Goal: Information Seeking & Learning: Compare options

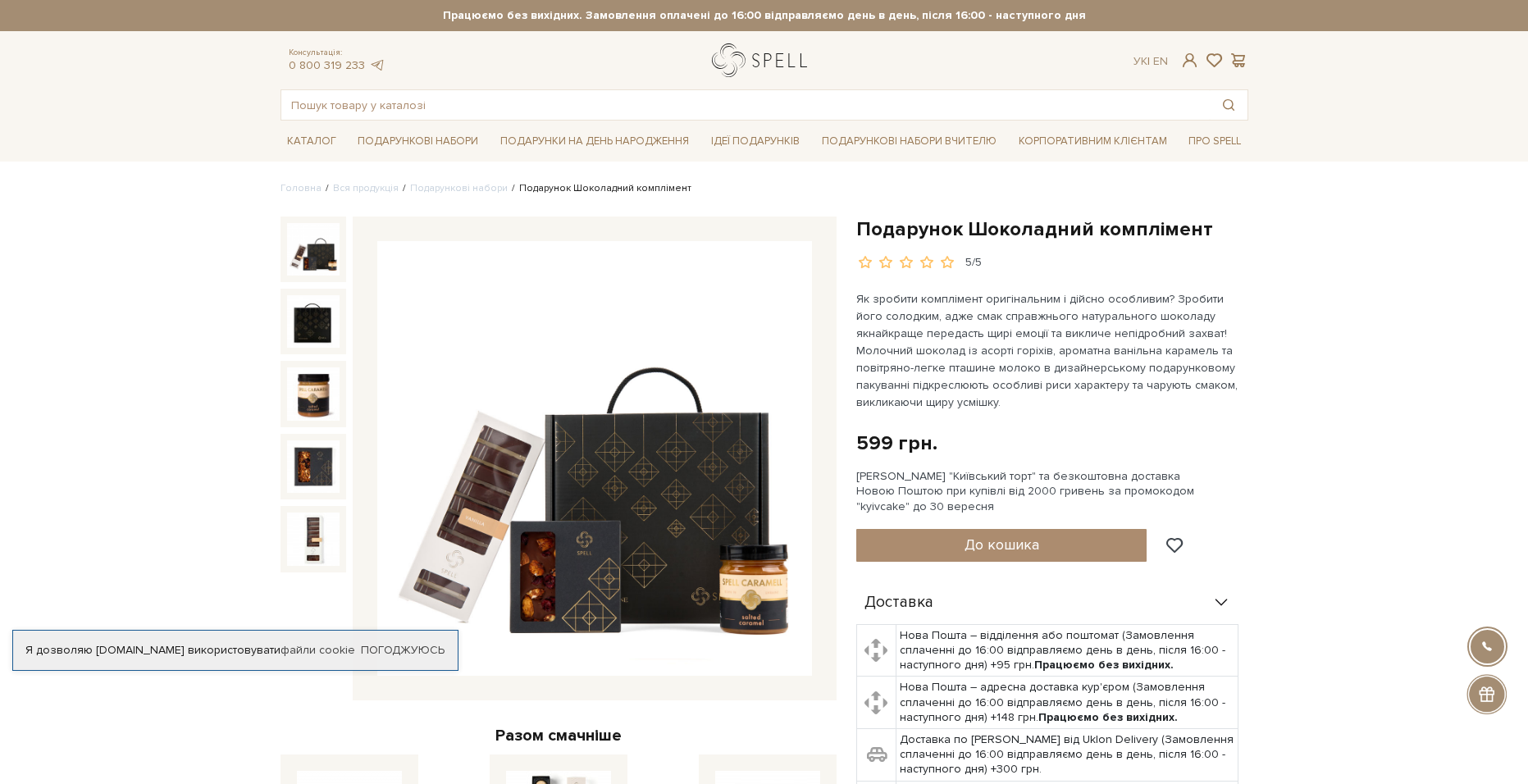
click at [774, 57] on link "logo" at bounding box center [763, 60] width 102 height 33
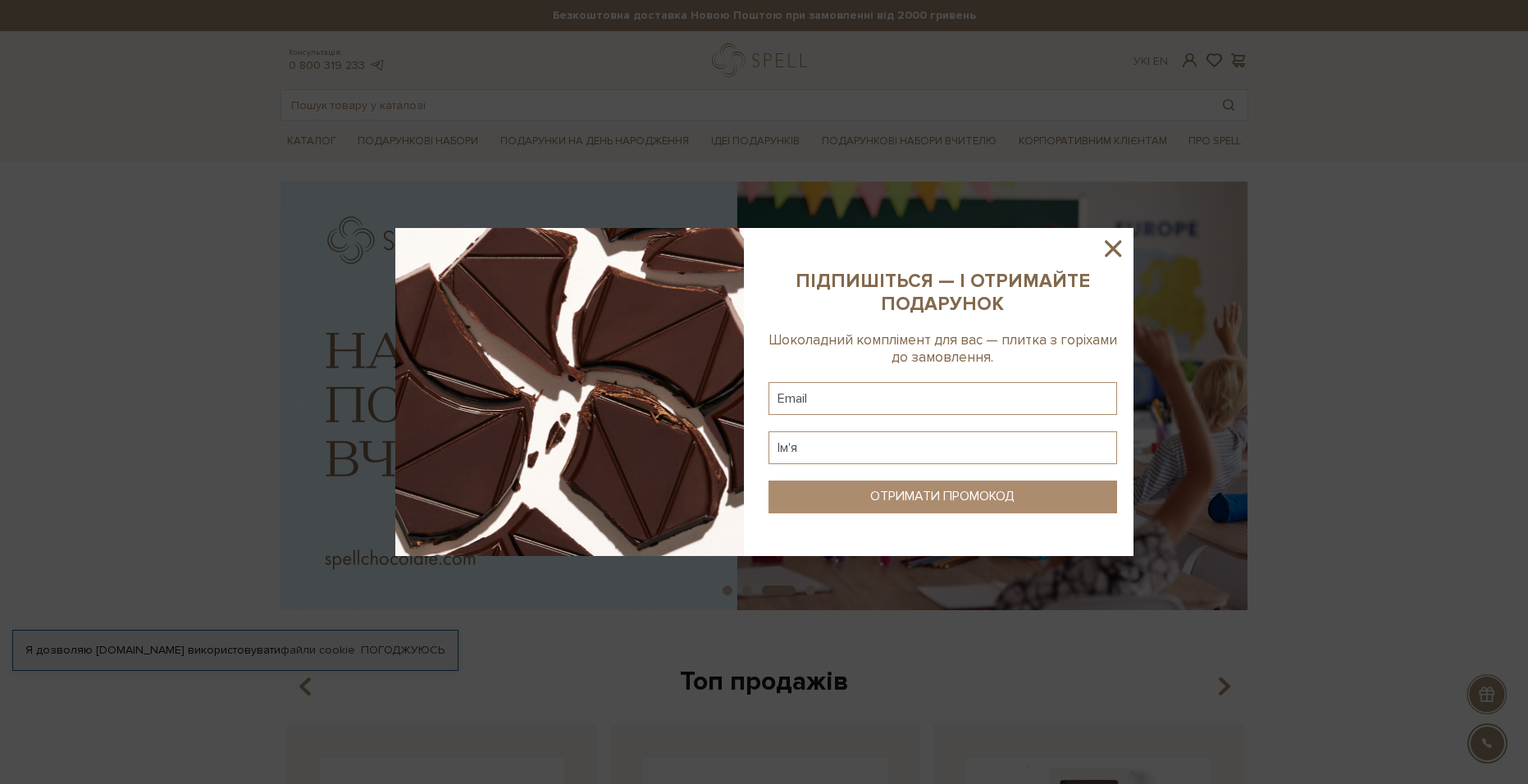
click at [1115, 256] on icon at bounding box center [1113, 248] width 27 height 27
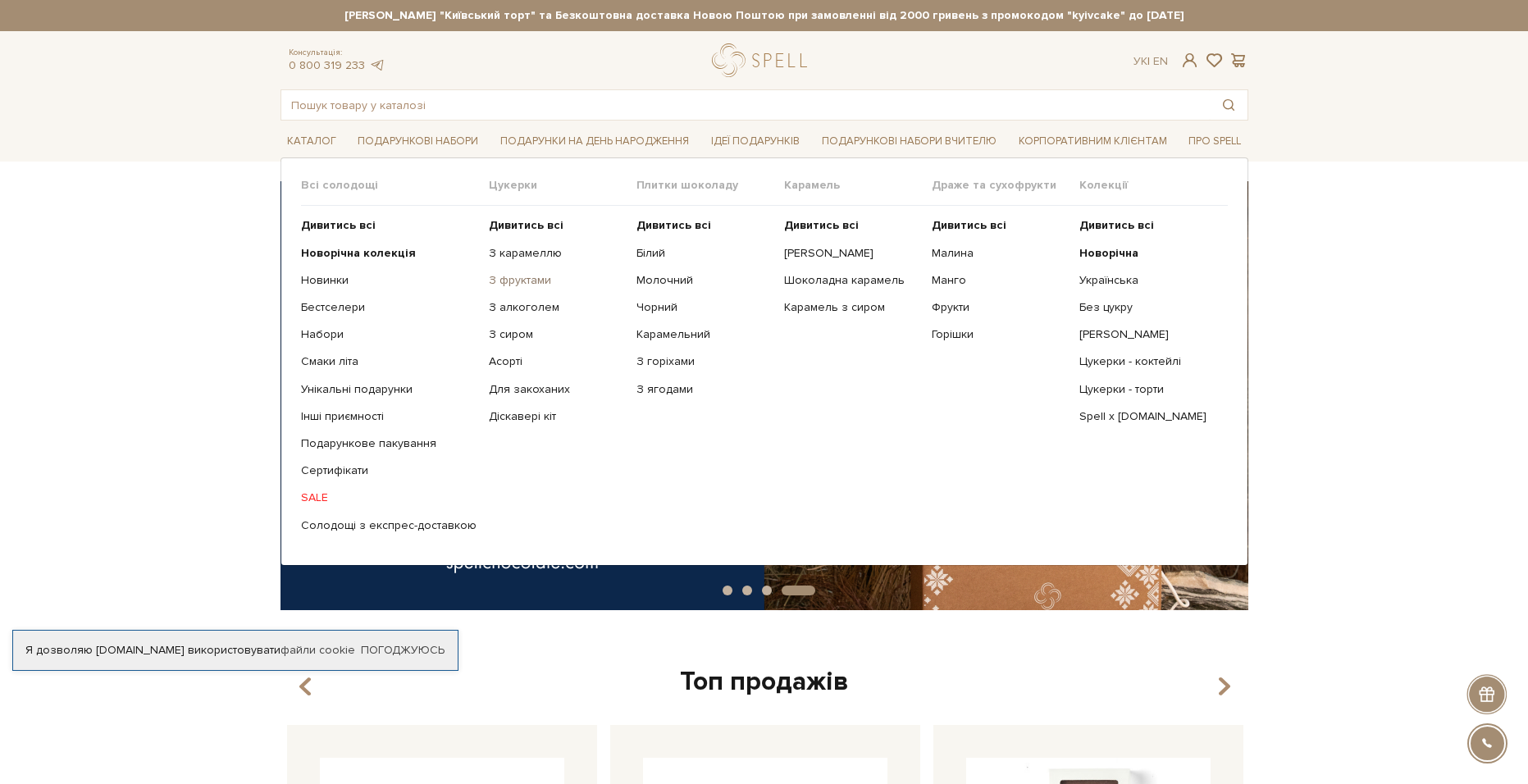
click at [525, 282] on link "З фруктами" at bounding box center [556, 280] width 135 height 15
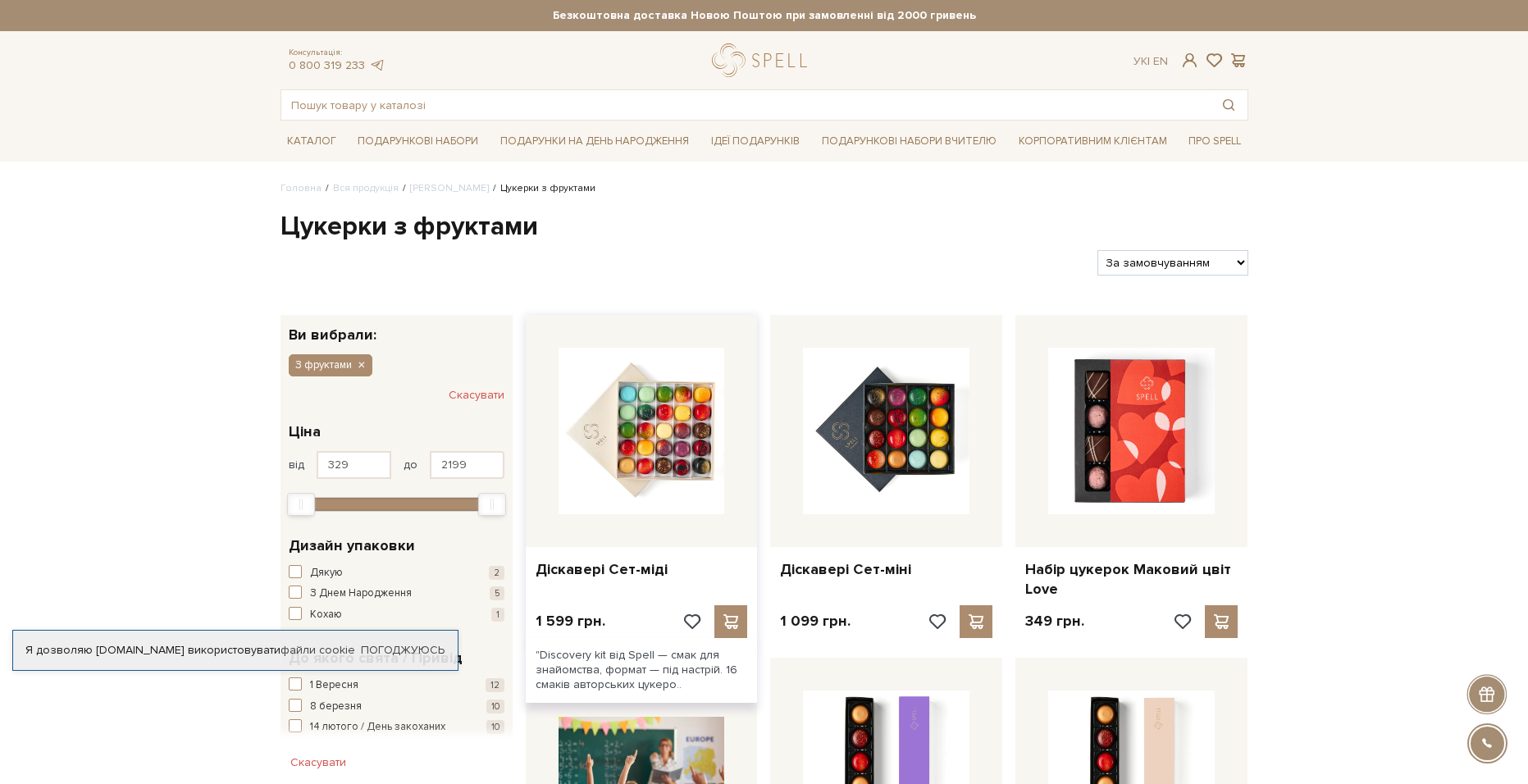
click at [634, 522] on div at bounding box center [642, 431] width 233 height 233
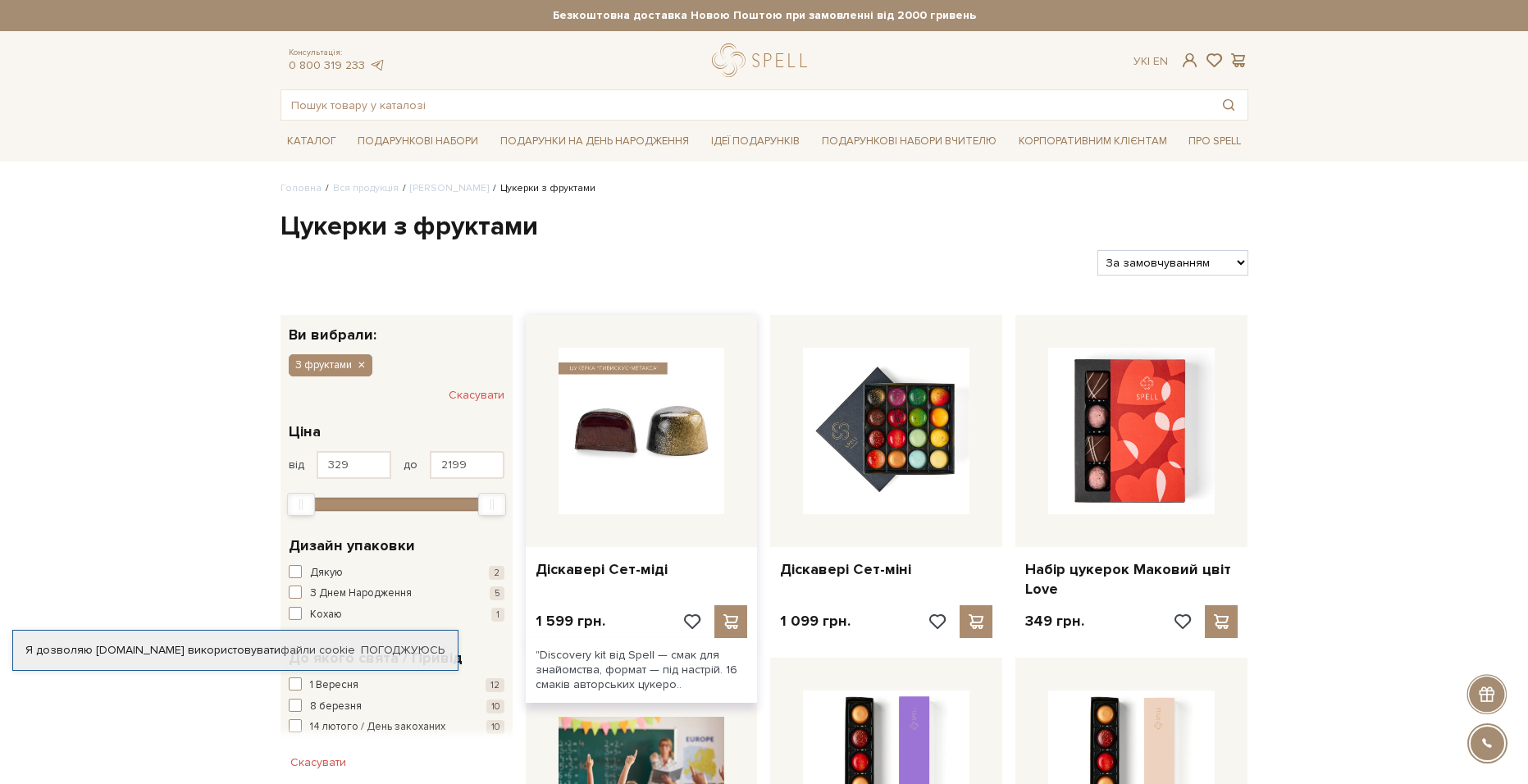
click at [667, 474] on img at bounding box center [642, 431] width 167 height 167
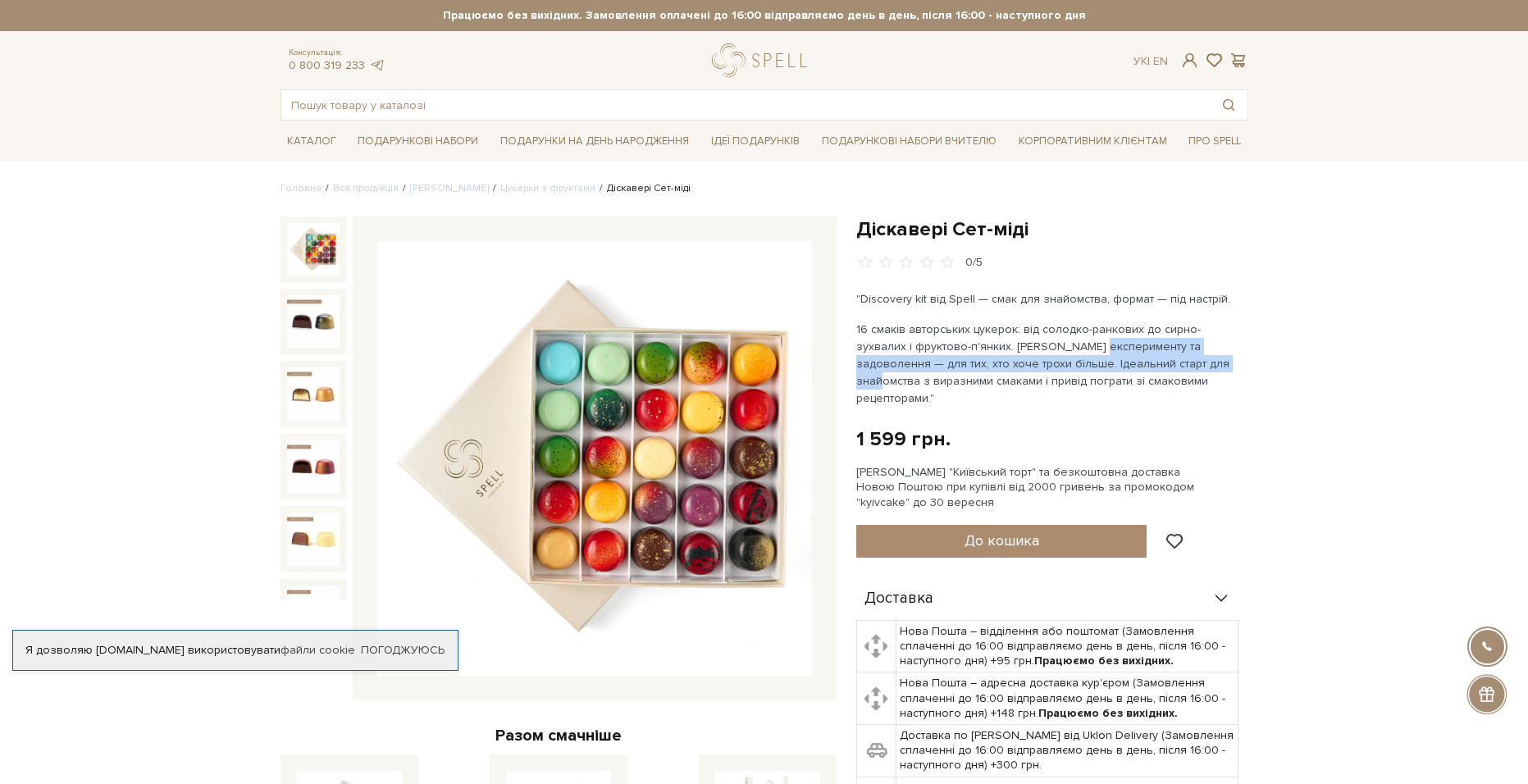
drag, startPoint x: 1083, startPoint y: 352, endPoint x: 1133, endPoint y: 366, distance: 51.9
click at [1132, 365] on p "16 смаків авторських цукерок: від солодко-ранкових до сирно-зухвалих і фруктово…" at bounding box center [1049, 364] width 385 height 86
click at [1133, 366] on p "16 смаків авторських цукерок: від солодко-ранкових до сирно-зухвалих і фруктово…" at bounding box center [1049, 364] width 385 height 86
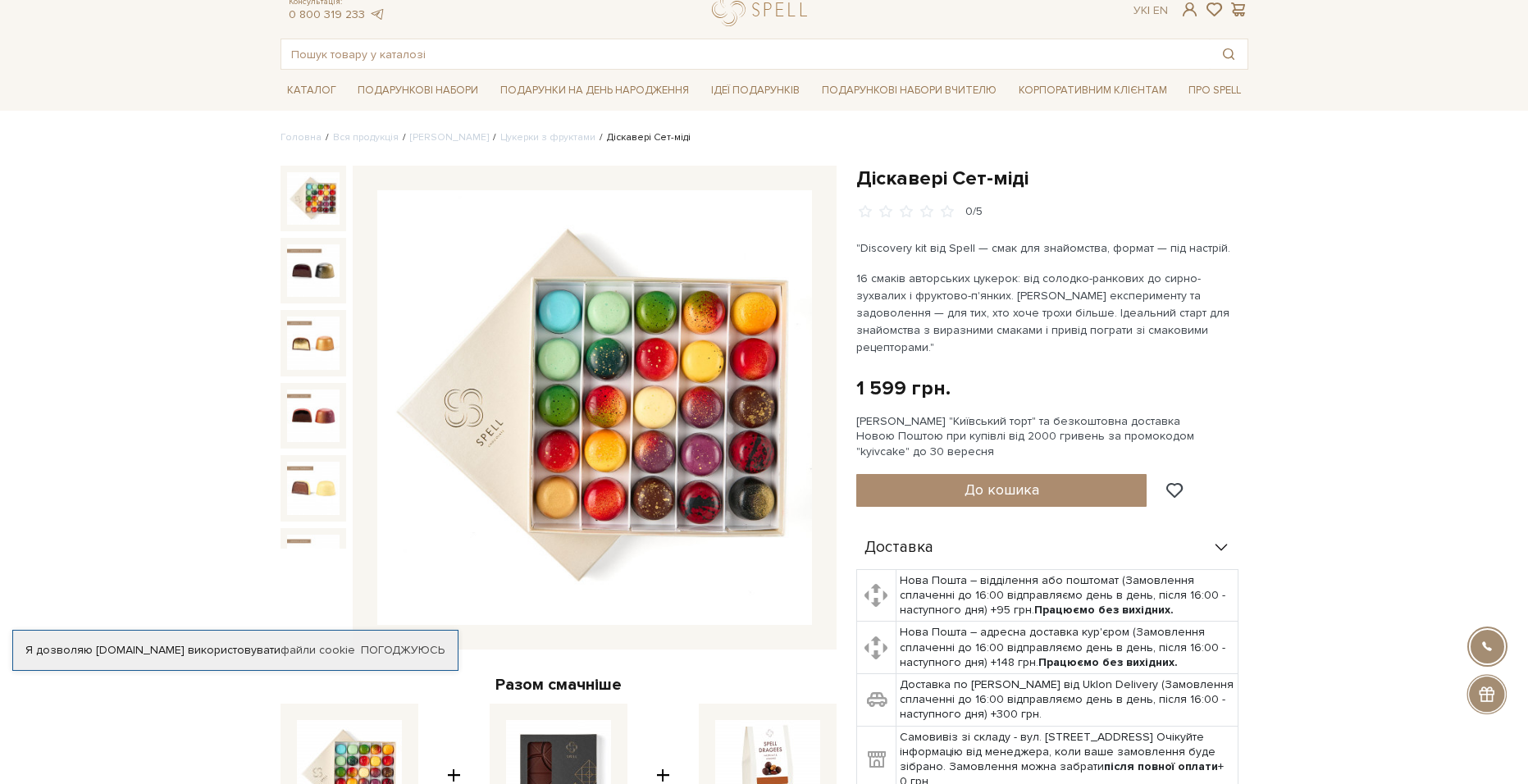
scroll to position [164, 0]
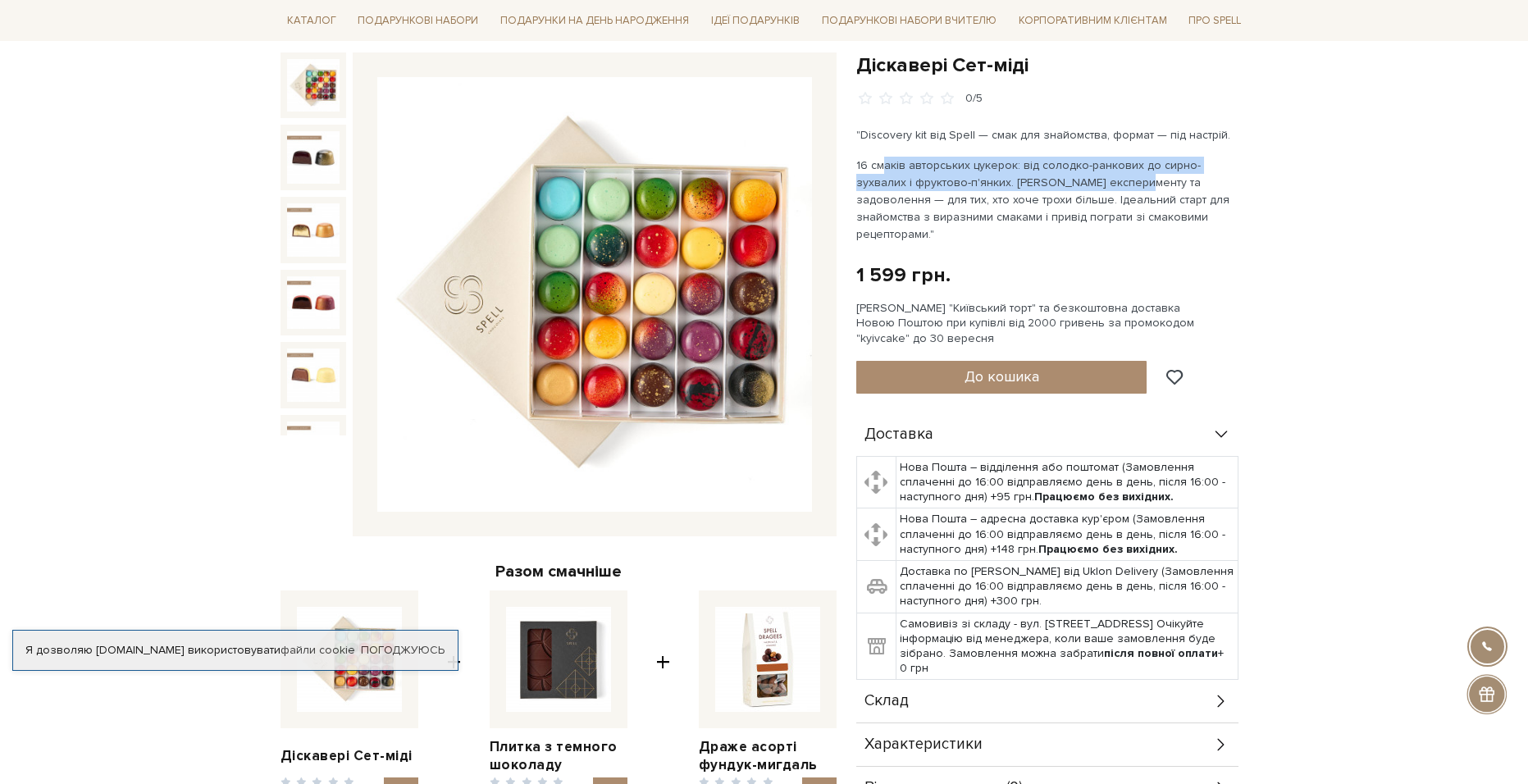
drag, startPoint x: 922, startPoint y: 170, endPoint x: 1078, endPoint y: 181, distance: 156.4
click at [1078, 181] on p "16 смаків авторських цукерок: від солодко-ранкових до сирно-зухвалих і фруктово…" at bounding box center [1049, 200] width 385 height 86
click at [1079, 181] on p "16 смаків авторських цукерок: від солодко-ранкових до сирно-зухвалих і фруктово…" at bounding box center [1049, 200] width 385 height 86
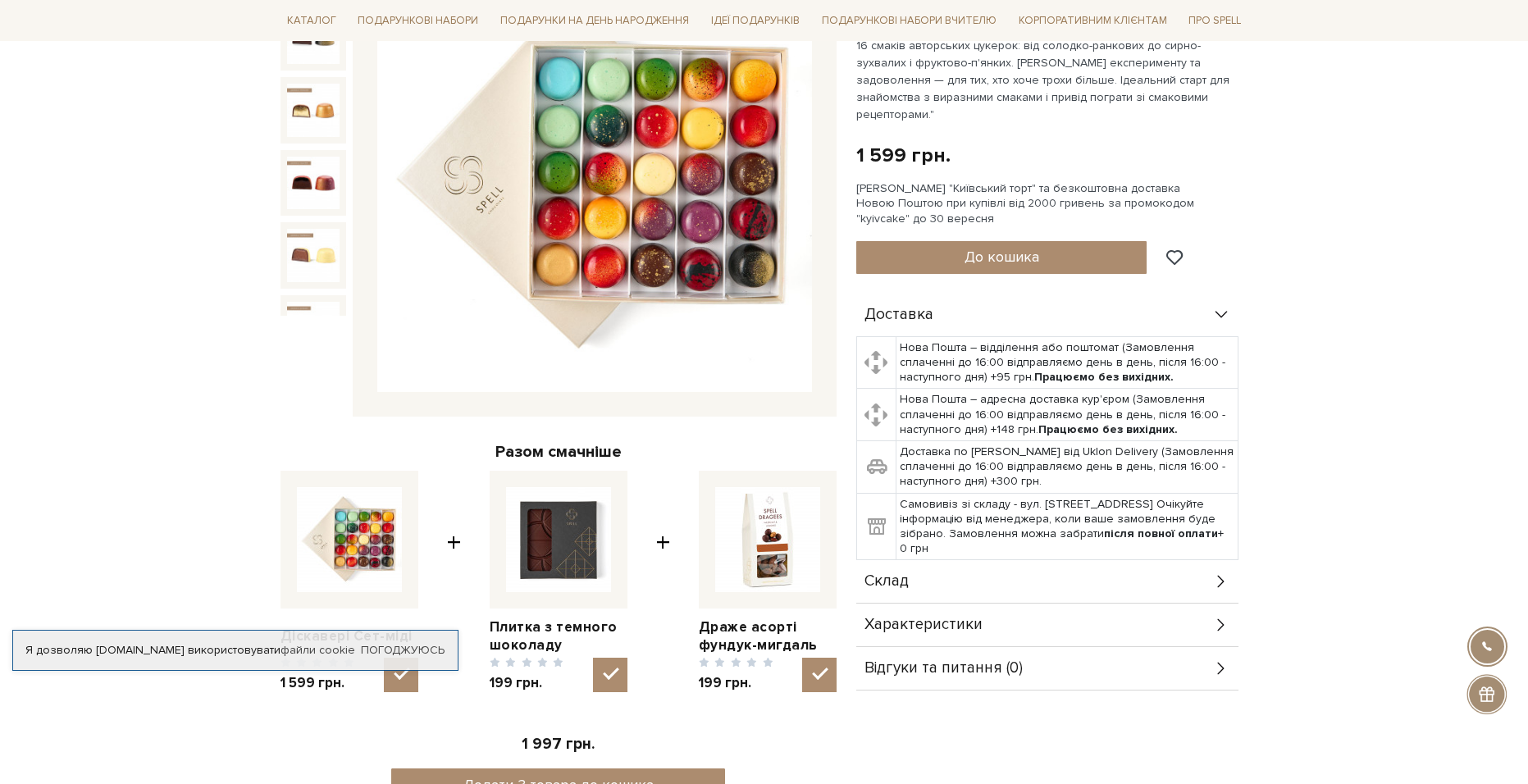
scroll to position [492, 0]
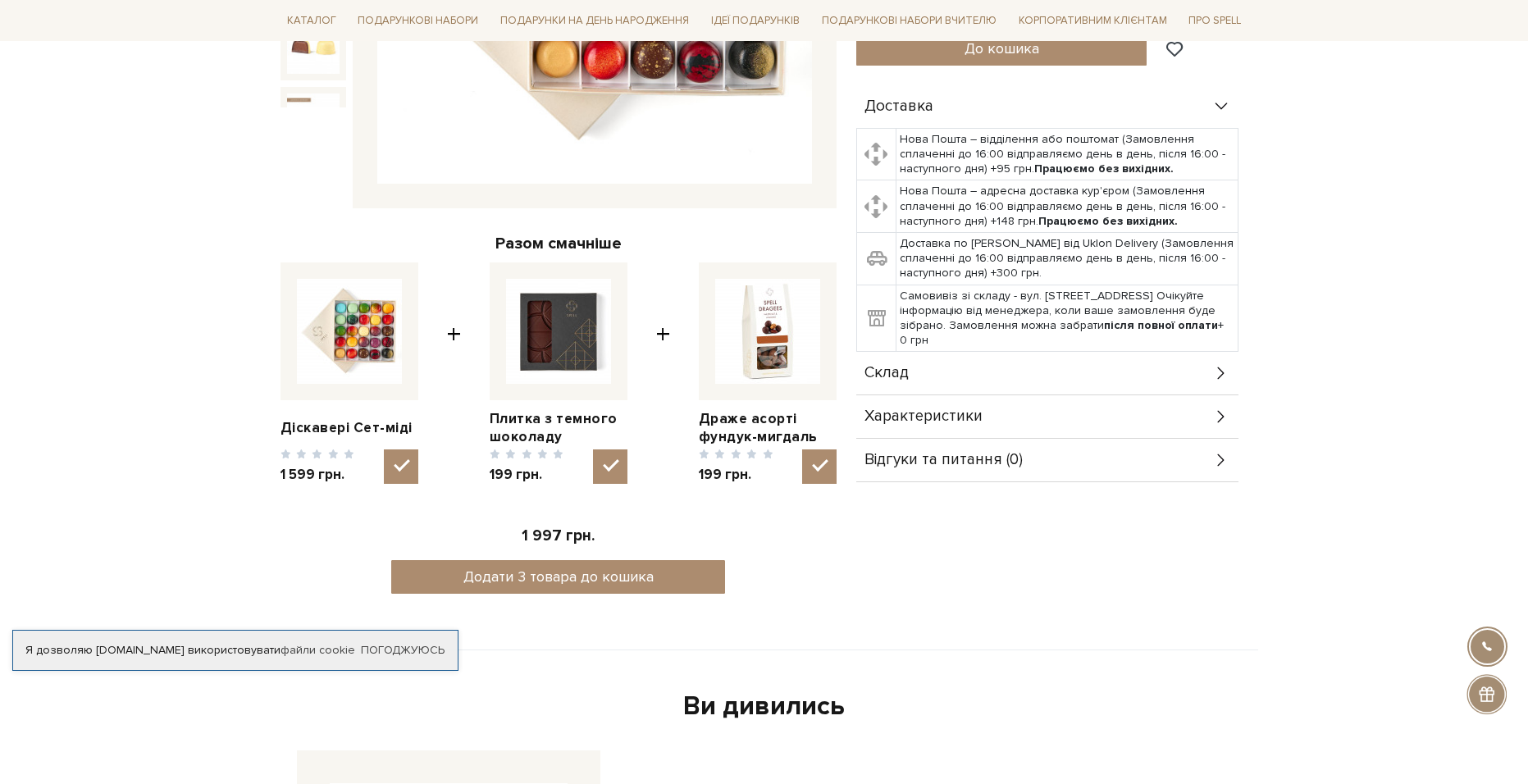
click at [975, 409] on span "Характеристики" at bounding box center [923, 416] width 118 height 15
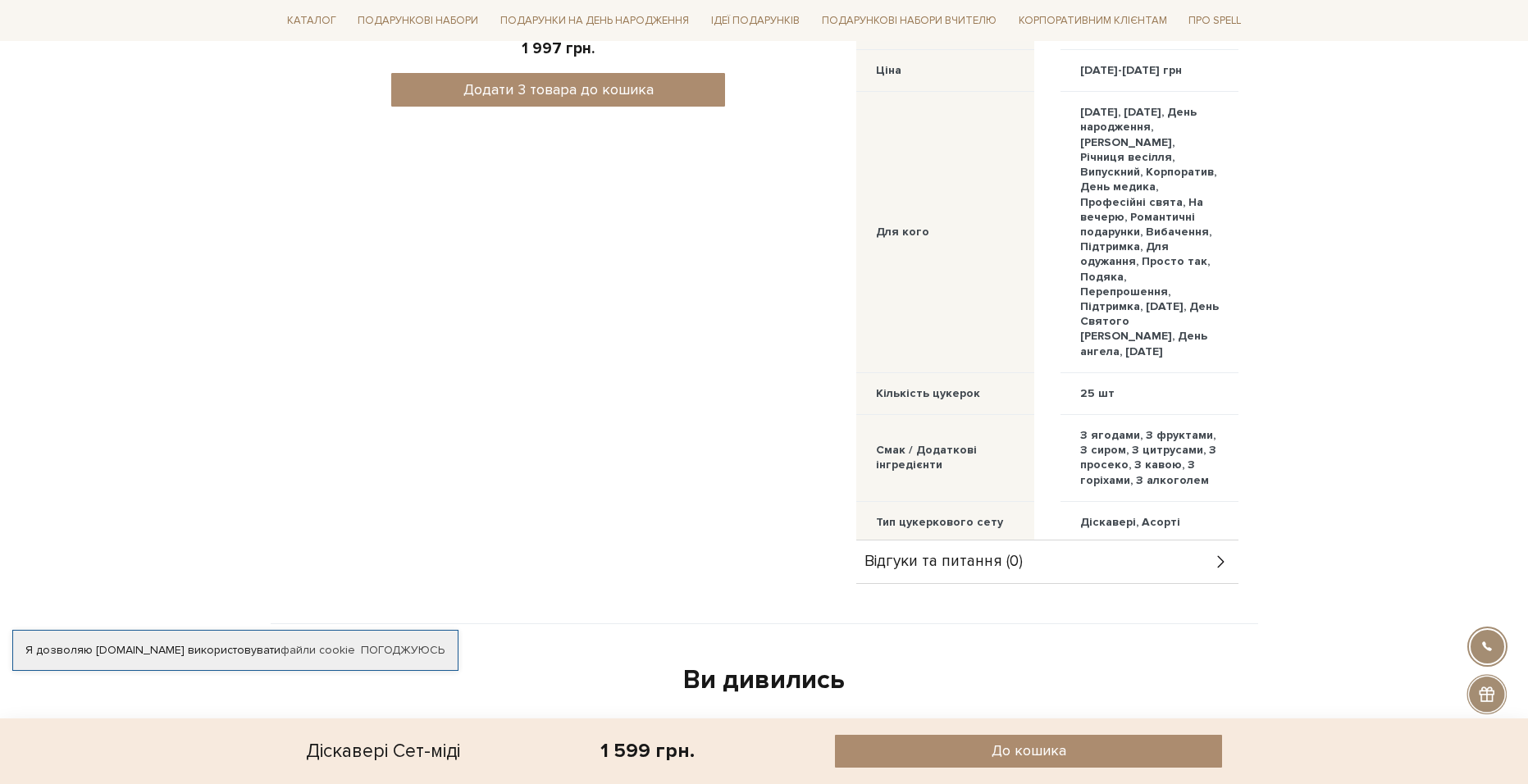
scroll to position [984, 0]
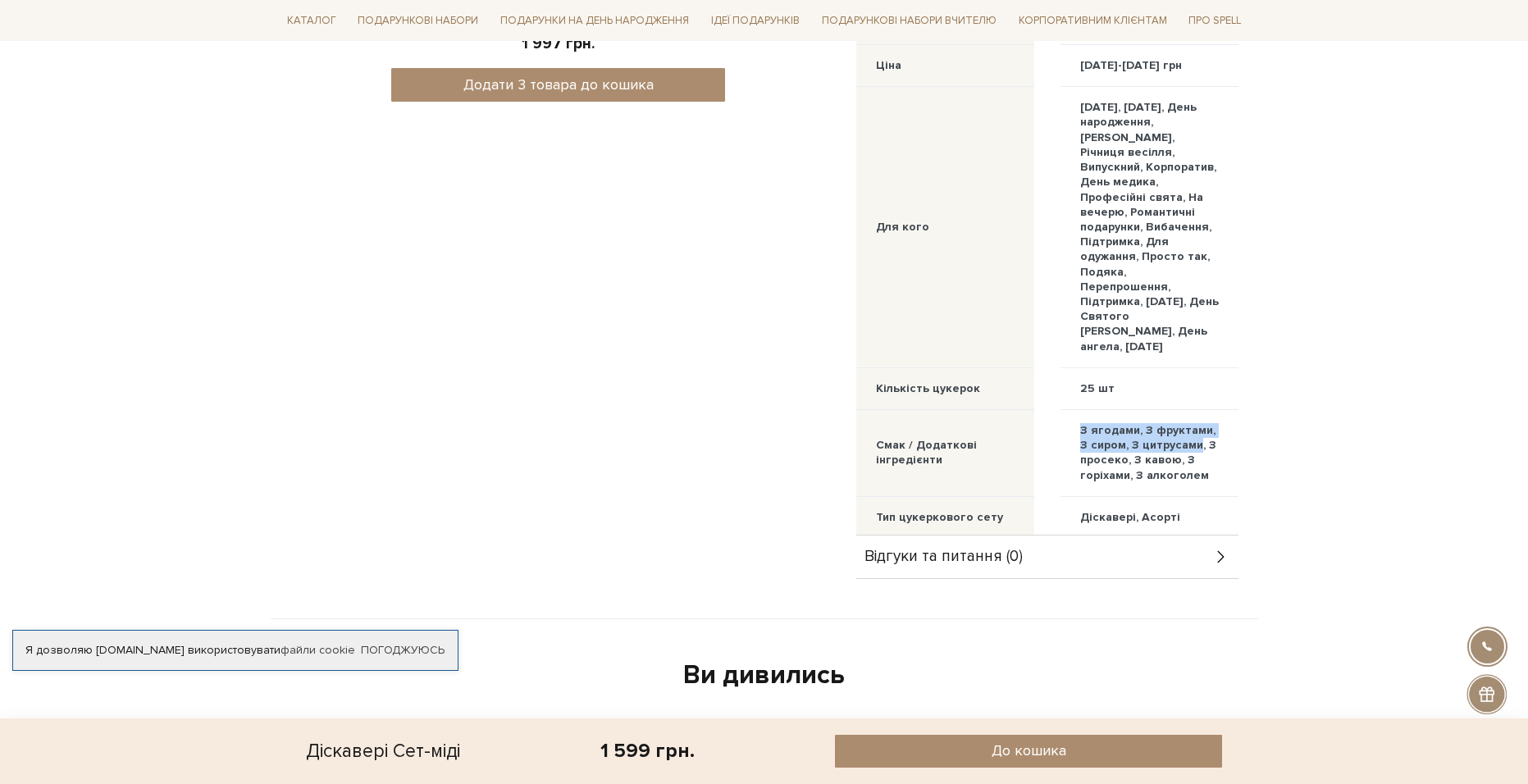
drag, startPoint x: 1077, startPoint y: 403, endPoint x: 1198, endPoint y: 407, distance: 121.1
click at [1198, 410] on div "З ягодами, З фруктами, З сиром, З цитрусами, З просеко, З кавою, З горіхами, З …" at bounding box center [1149, 453] width 178 height 87
click at [1198, 423] on div "З ягодами, З фруктами, З сиром, З цитрусами, З просеко, З кавою, З горіхами, З …" at bounding box center [1149, 452] width 138 height 60
drag, startPoint x: 1197, startPoint y: 417, endPoint x: 1196, endPoint y: 446, distance: 29.0
click at [1196, 446] on div "З ягодами, З фруктами, З сиром, З цитрусами, З просеко, З кавою, З горіхами, З …" at bounding box center [1149, 452] width 138 height 60
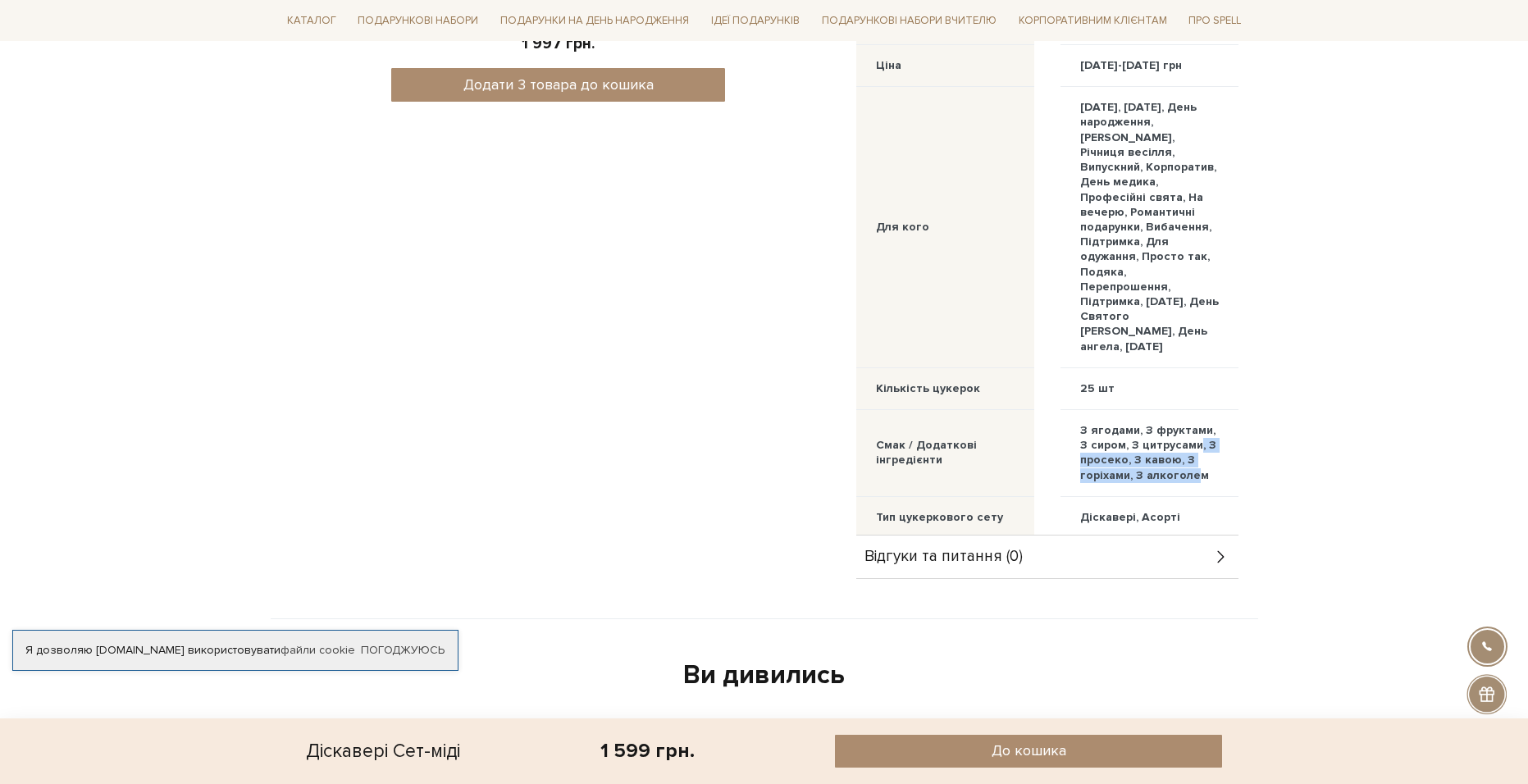
click at [1197, 447] on div "З ягодами, З фруктами, З сиром, З цитрусами, З просеко, З кавою, З горіхами, З …" at bounding box center [1149, 452] width 138 height 60
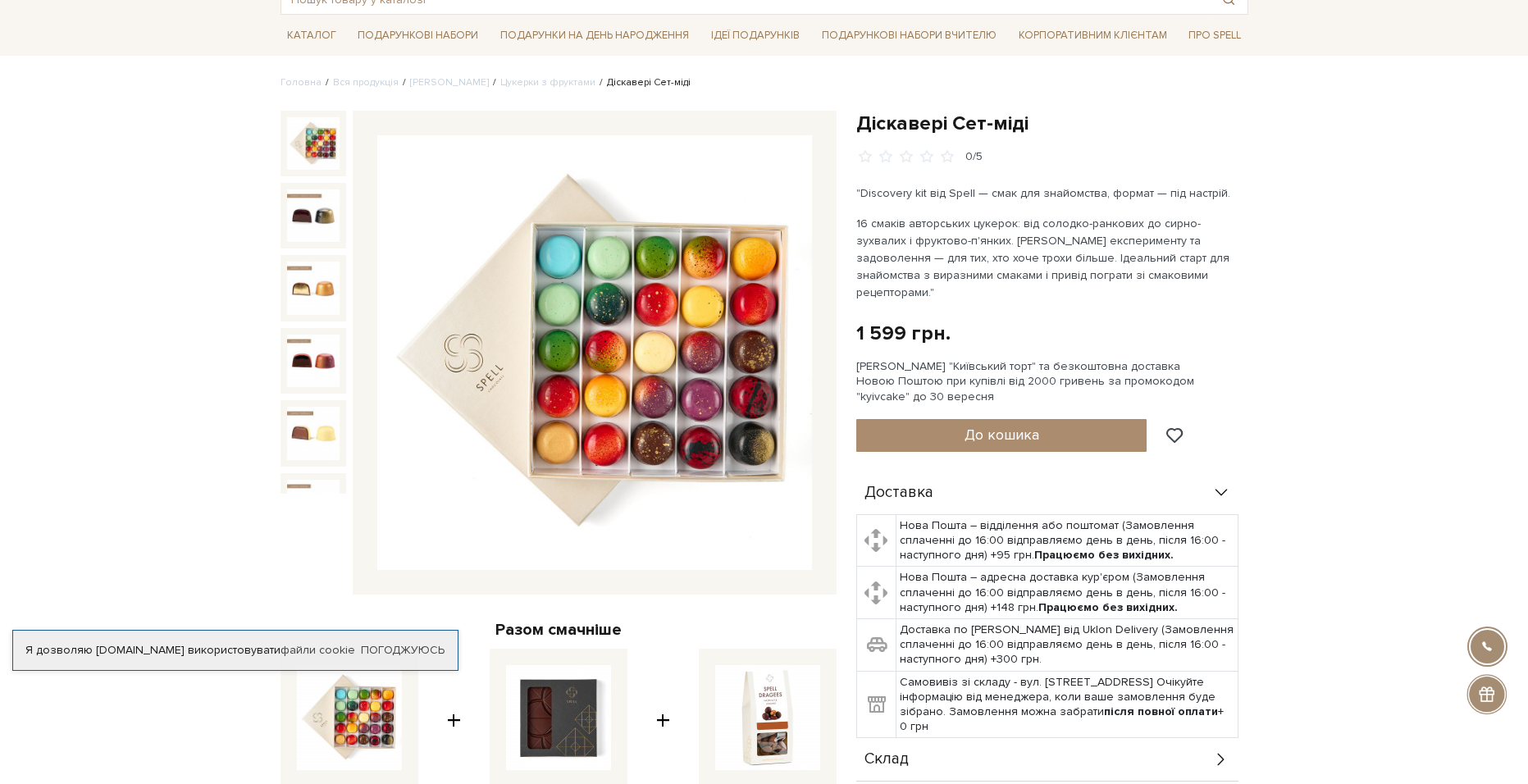
scroll to position [0, 0]
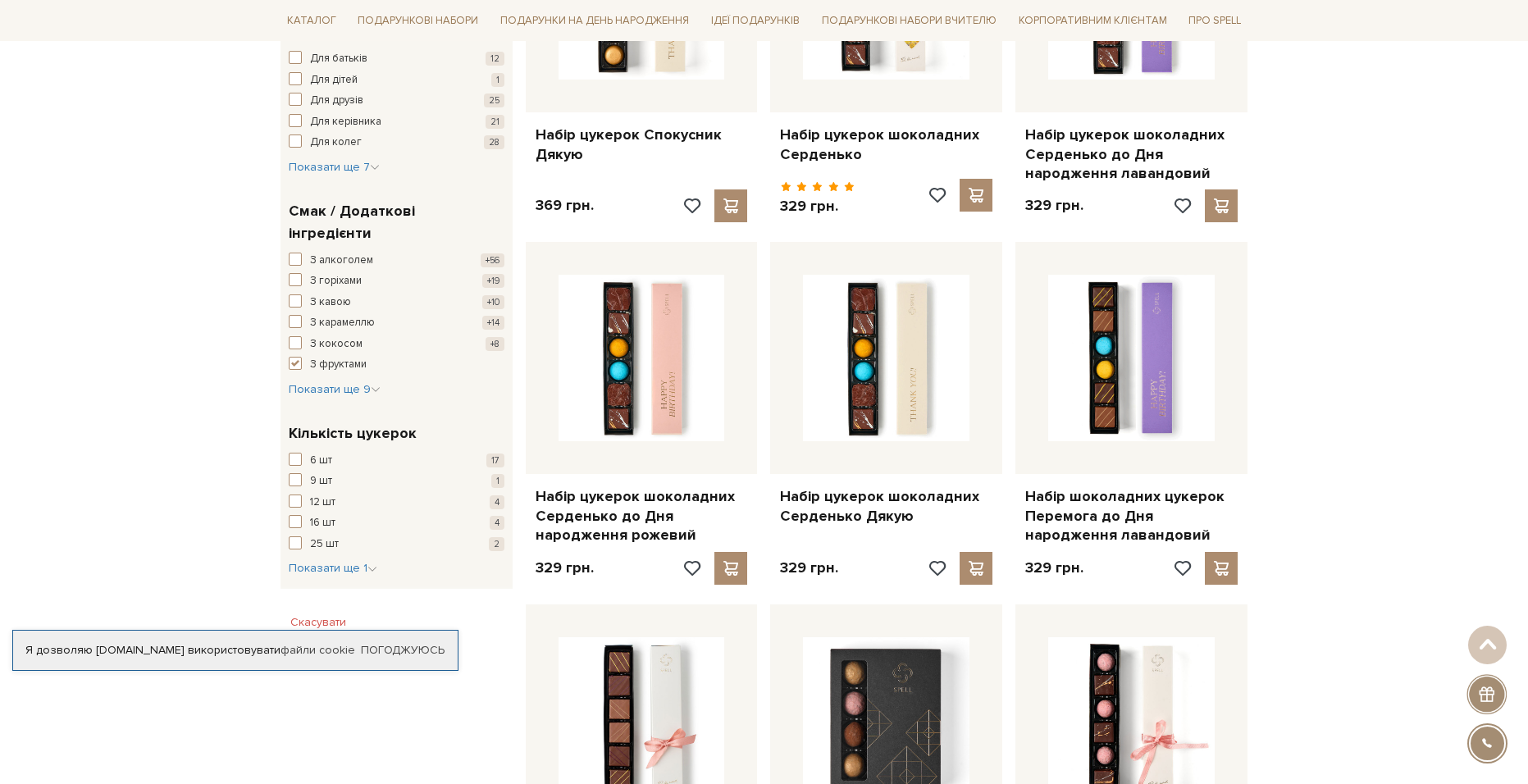
scroll to position [1148, 0]
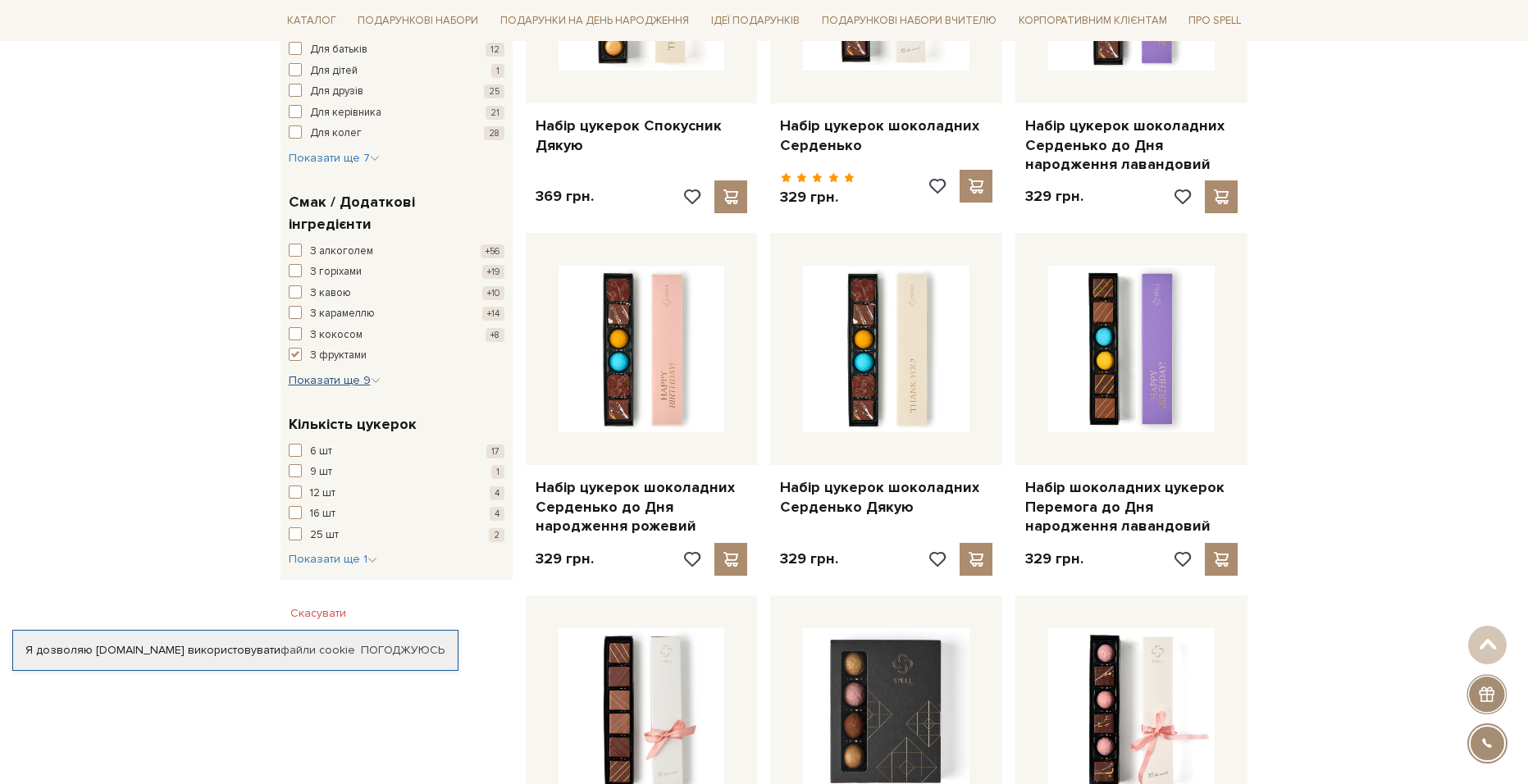
click at [341, 373] on span "Показати ще 9" at bounding box center [335, 380] width 92 height 14
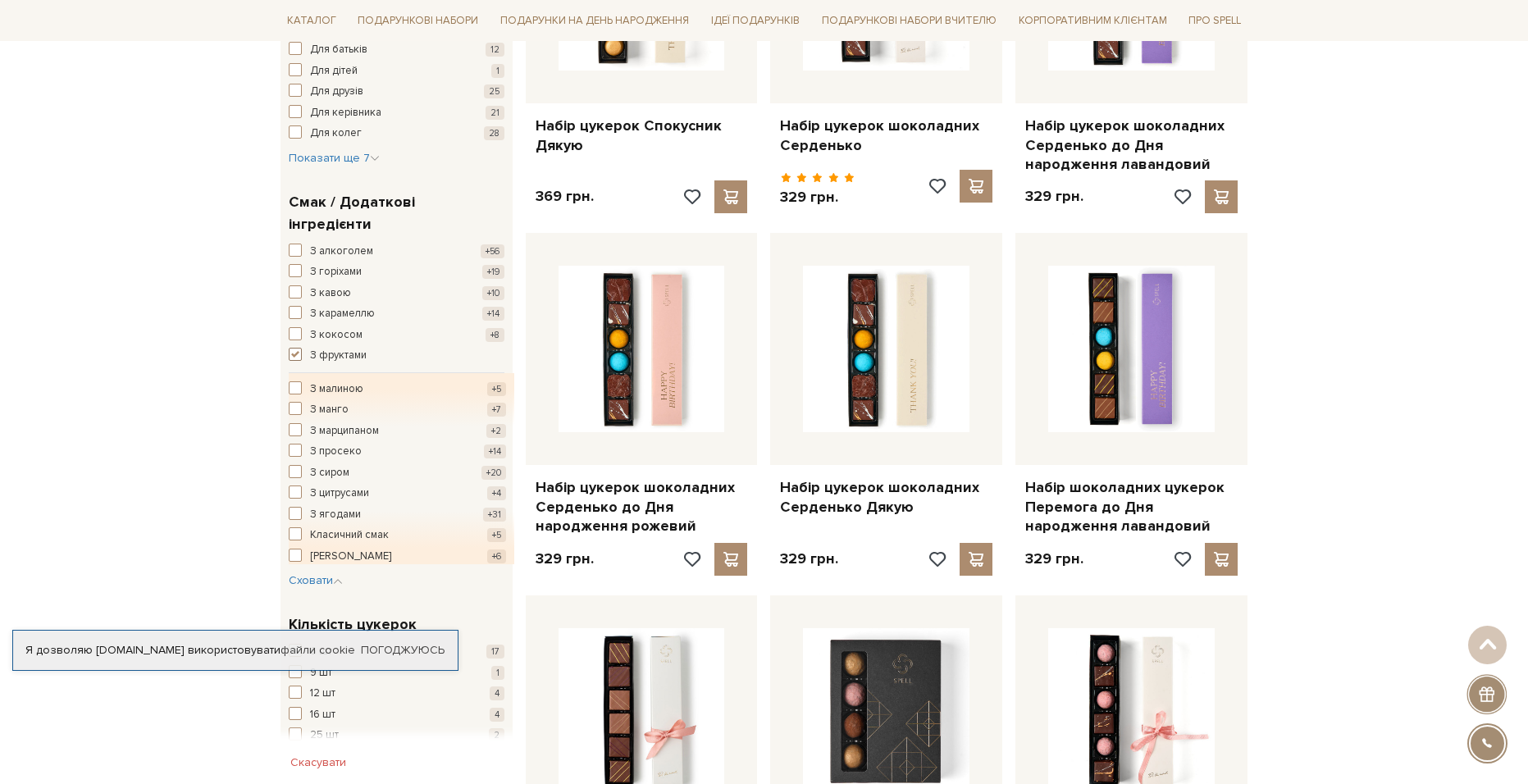
click at [300, 347] on span "button" at bounding box center [294, 353] width 13 height 13
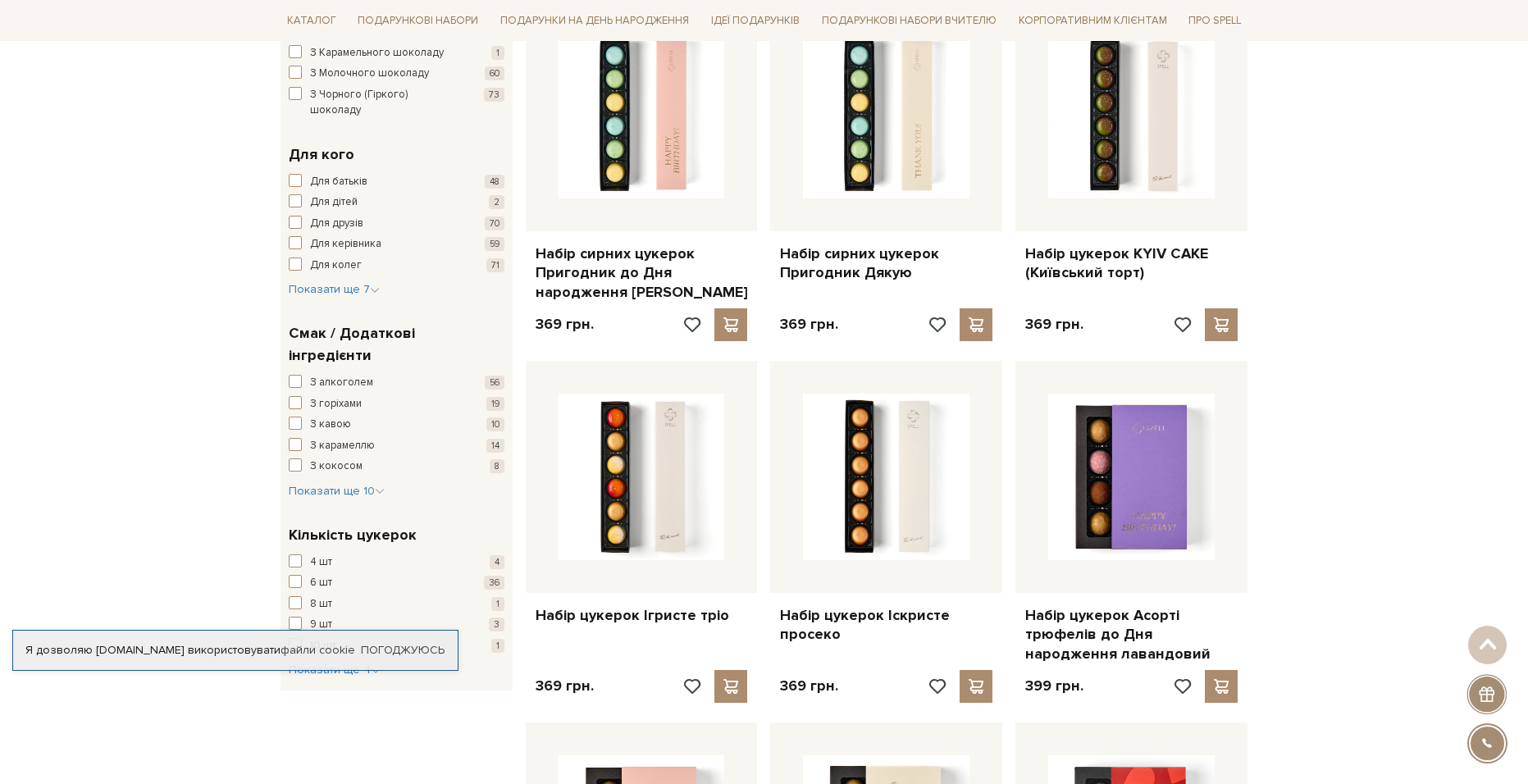
scroll to position [1067, 0]
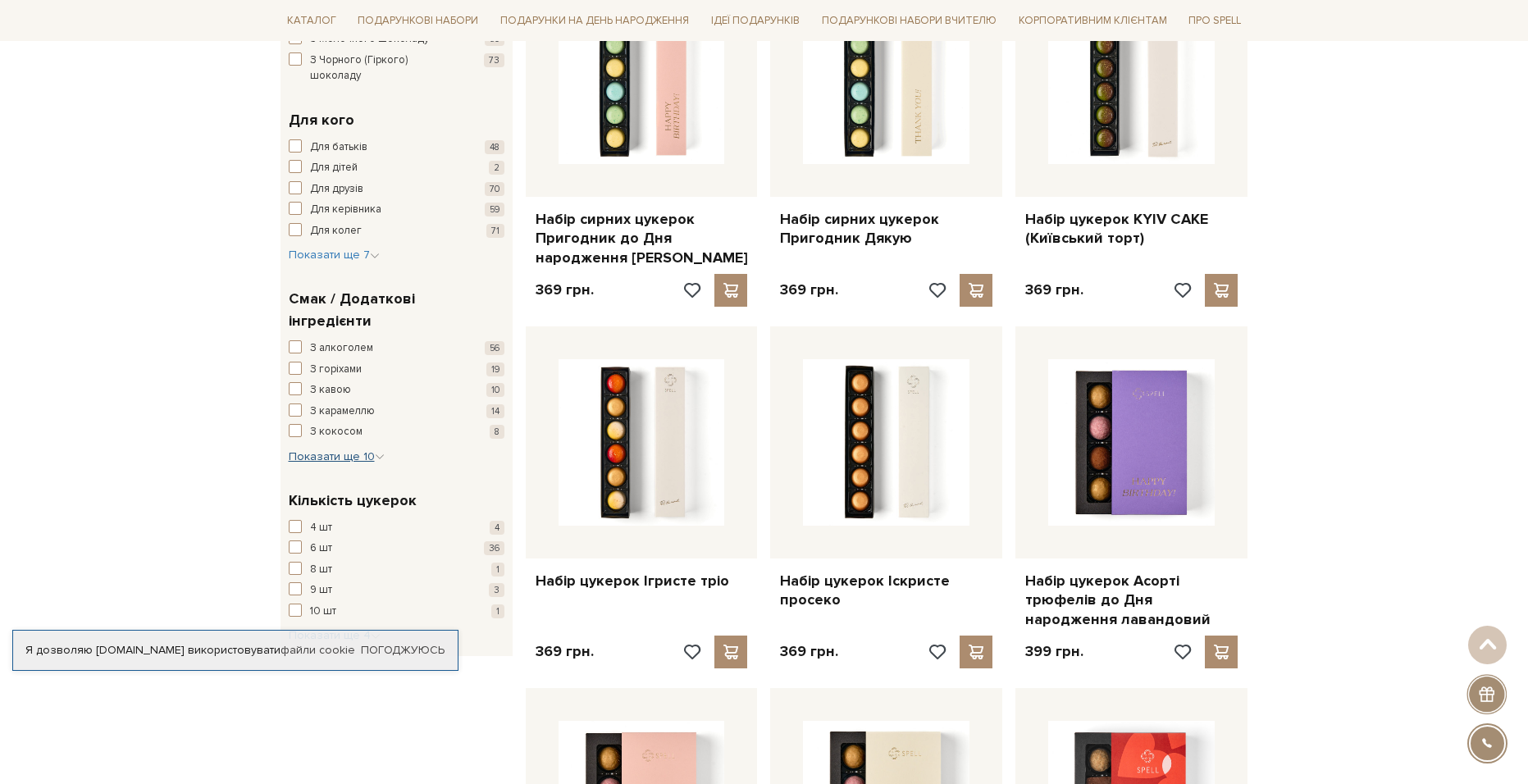
click at [347, 449] on span "Показати ще 10" at bounding box center [337, 456] width 96 height 14
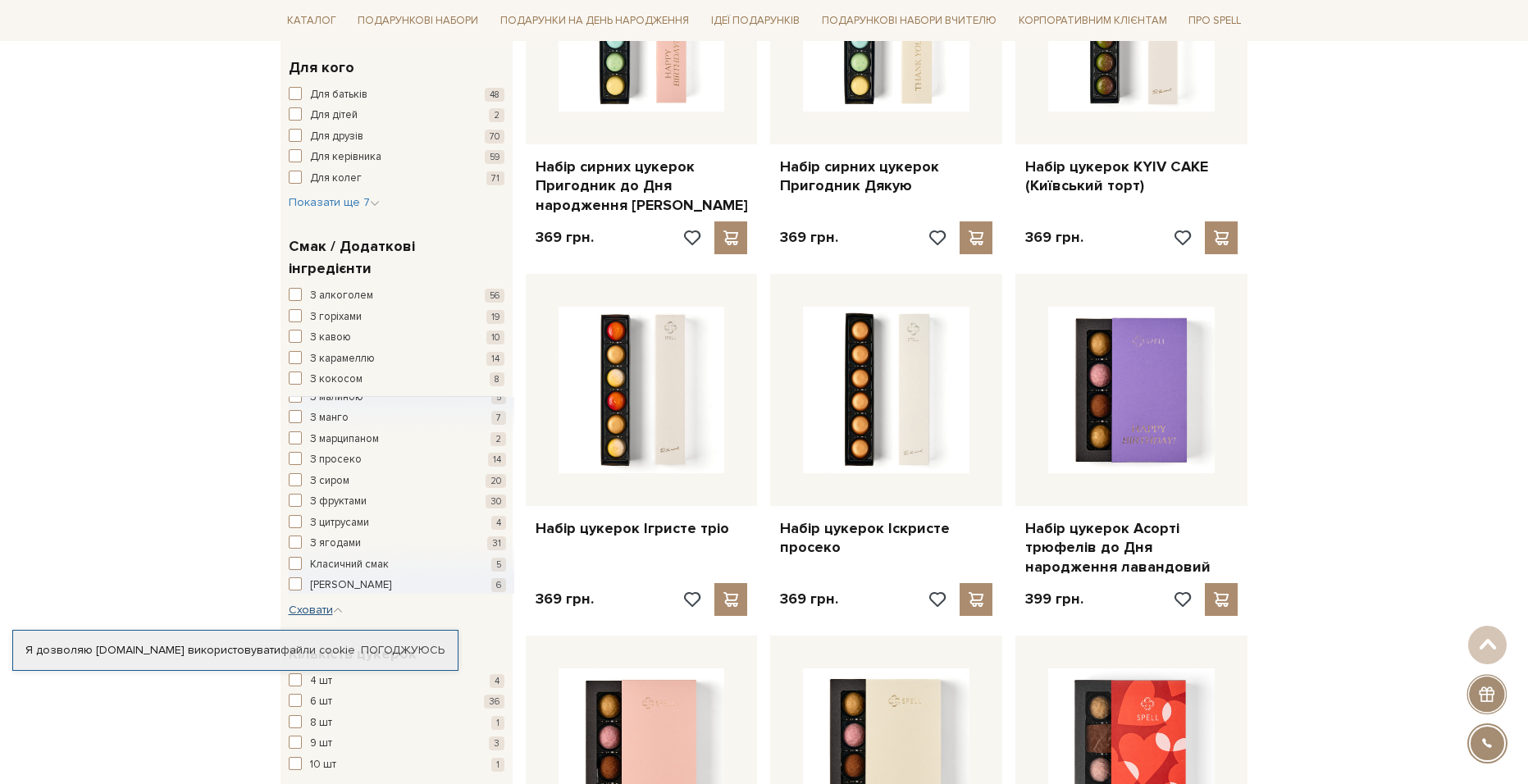
scroll to position [1148, 0]
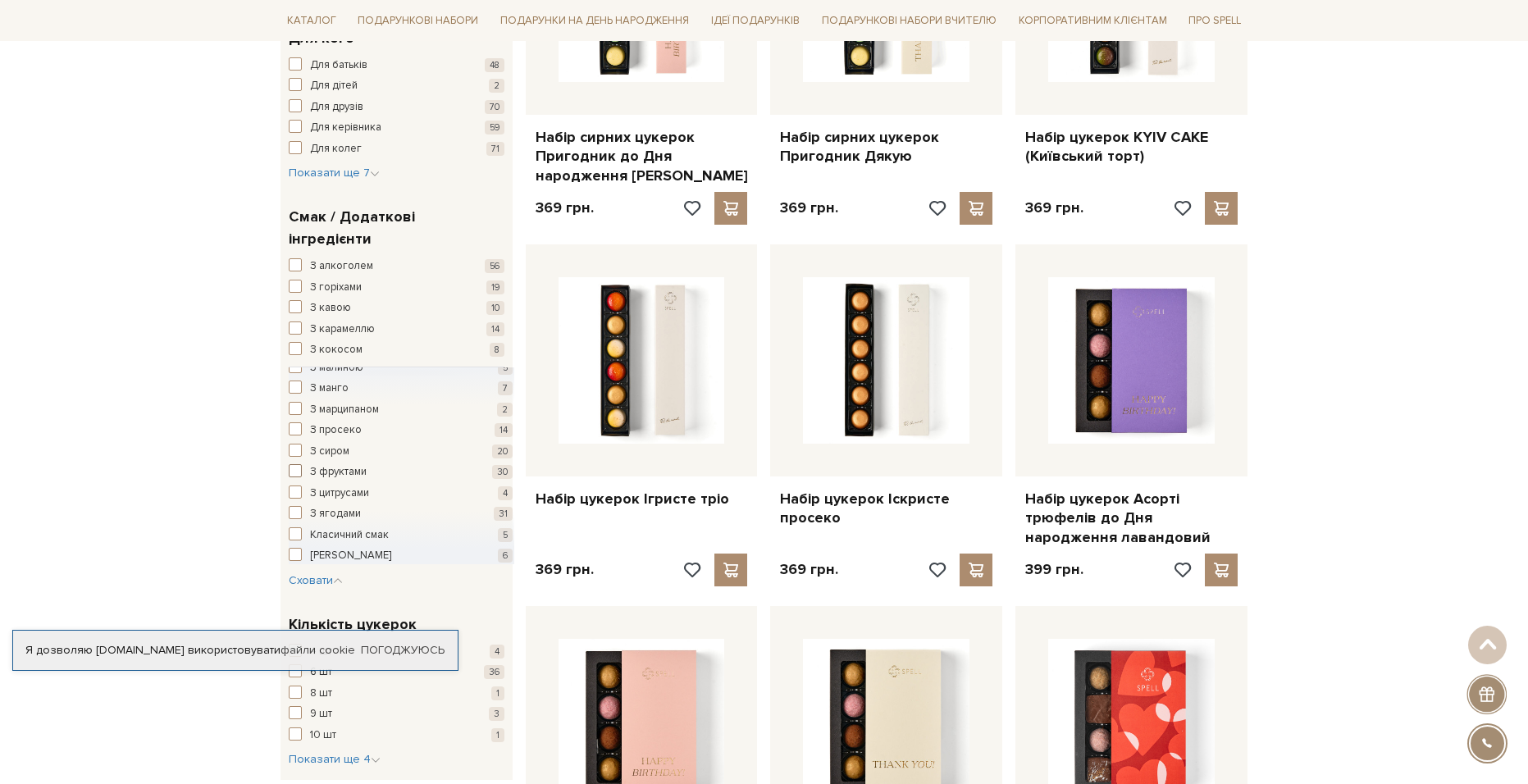
click at [292, 464] on span "button" at bounding box center [294, 470] width 13 height 13
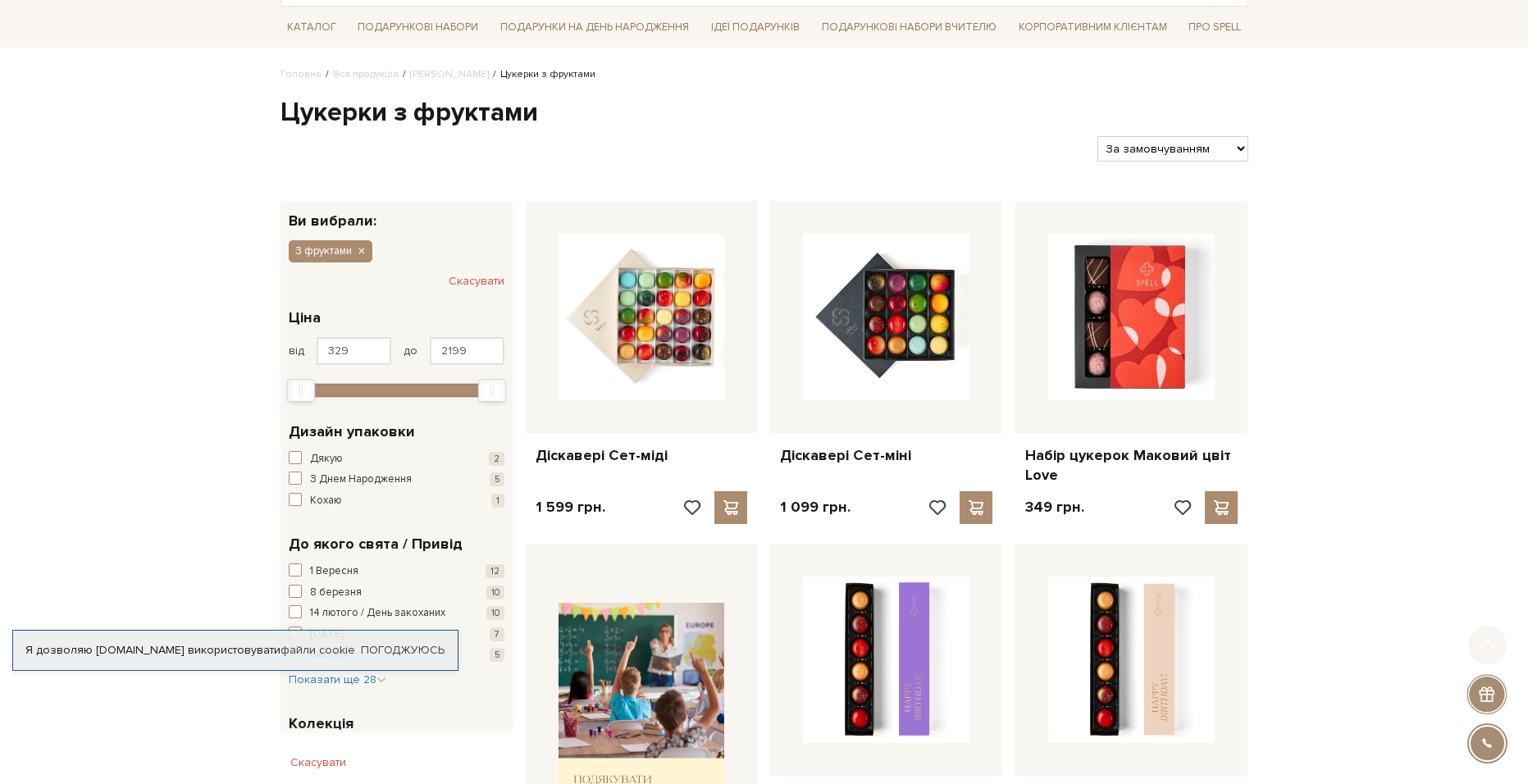
scroll to position [246, 0]
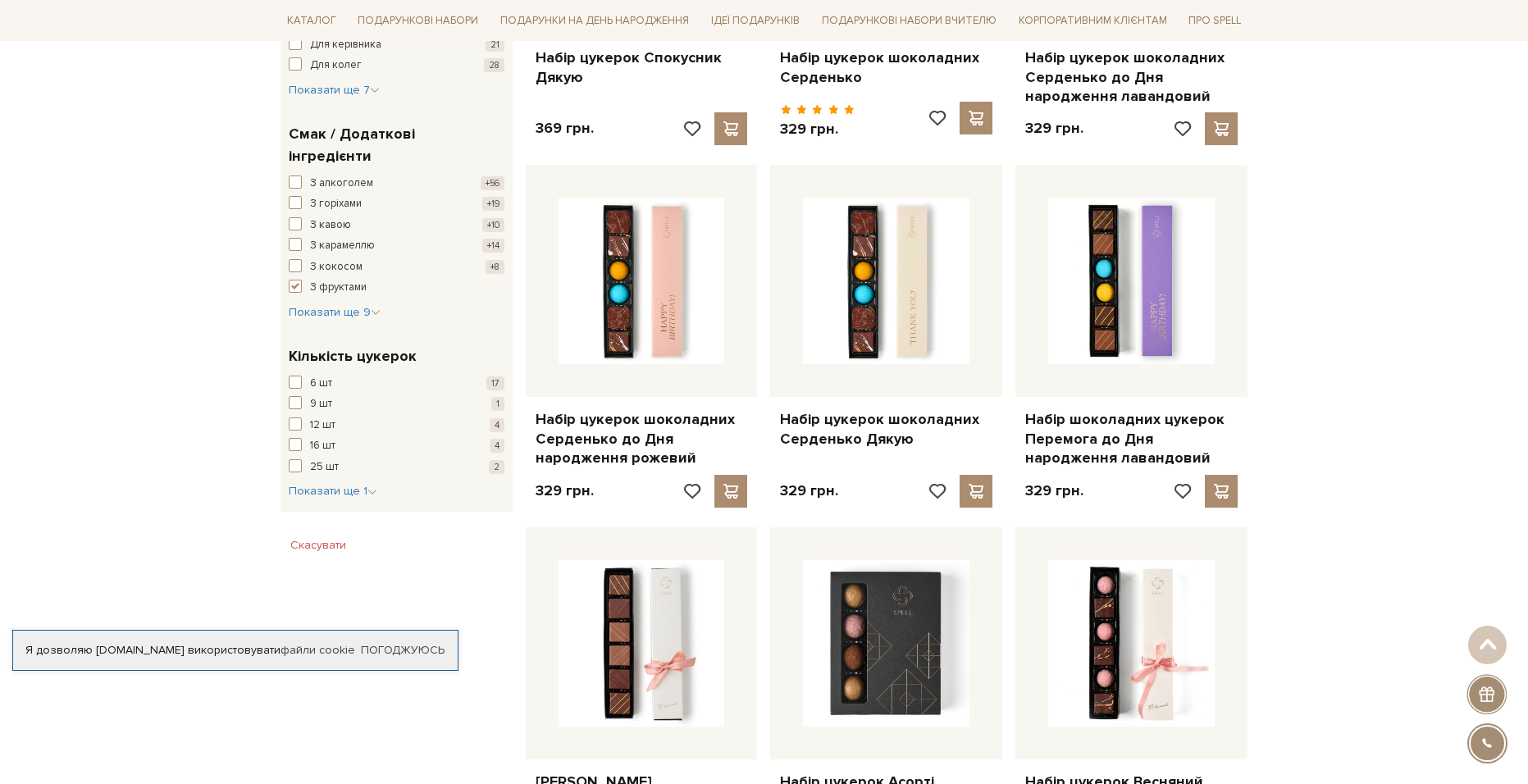
scroll to position [1230, 0]
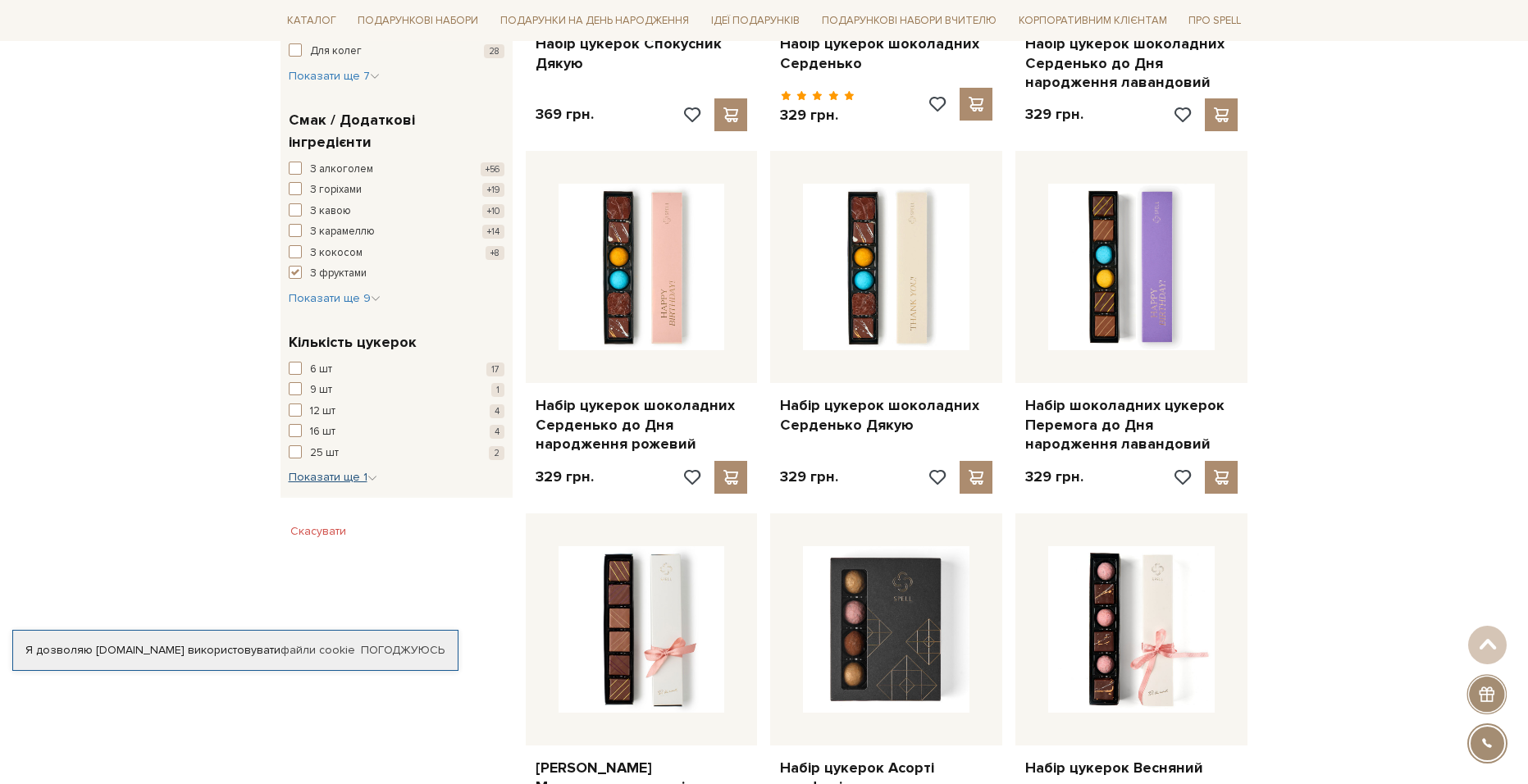
click at [342, 469] on button "Показати ще 1 Сховати" at bounding box center [333, 477] width 88 height 17
click at [298, 362] on span "button" at bounding box center [294, 368] width 13 height 13
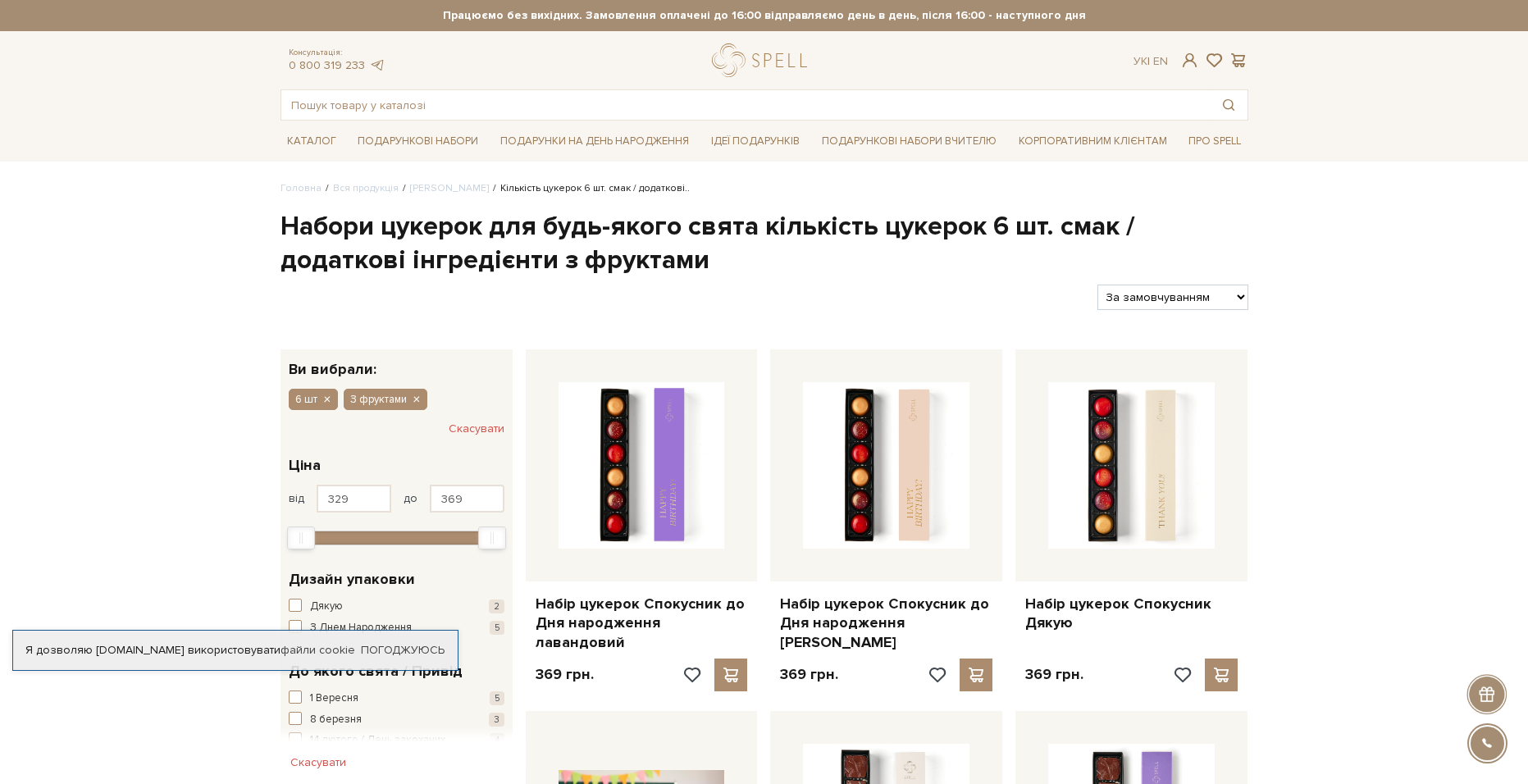
click at [1197, 292] on select "За замовчуванням За Ціною (зростання) За Ціною (зменшення) Новинки За популярні…" at bounding box center [1172, 297] width 150 height 26
select select "https://spellchocolate.com/our-productions/seti-cukerok/?sort=p.price&order=DES…"
click at [1097, 285] on select "За замовчуванням За Ціною (зростання) За Ціною (зменшення) Новинки За популярні…" at bounding box center [1172, 297] width 150 height 26
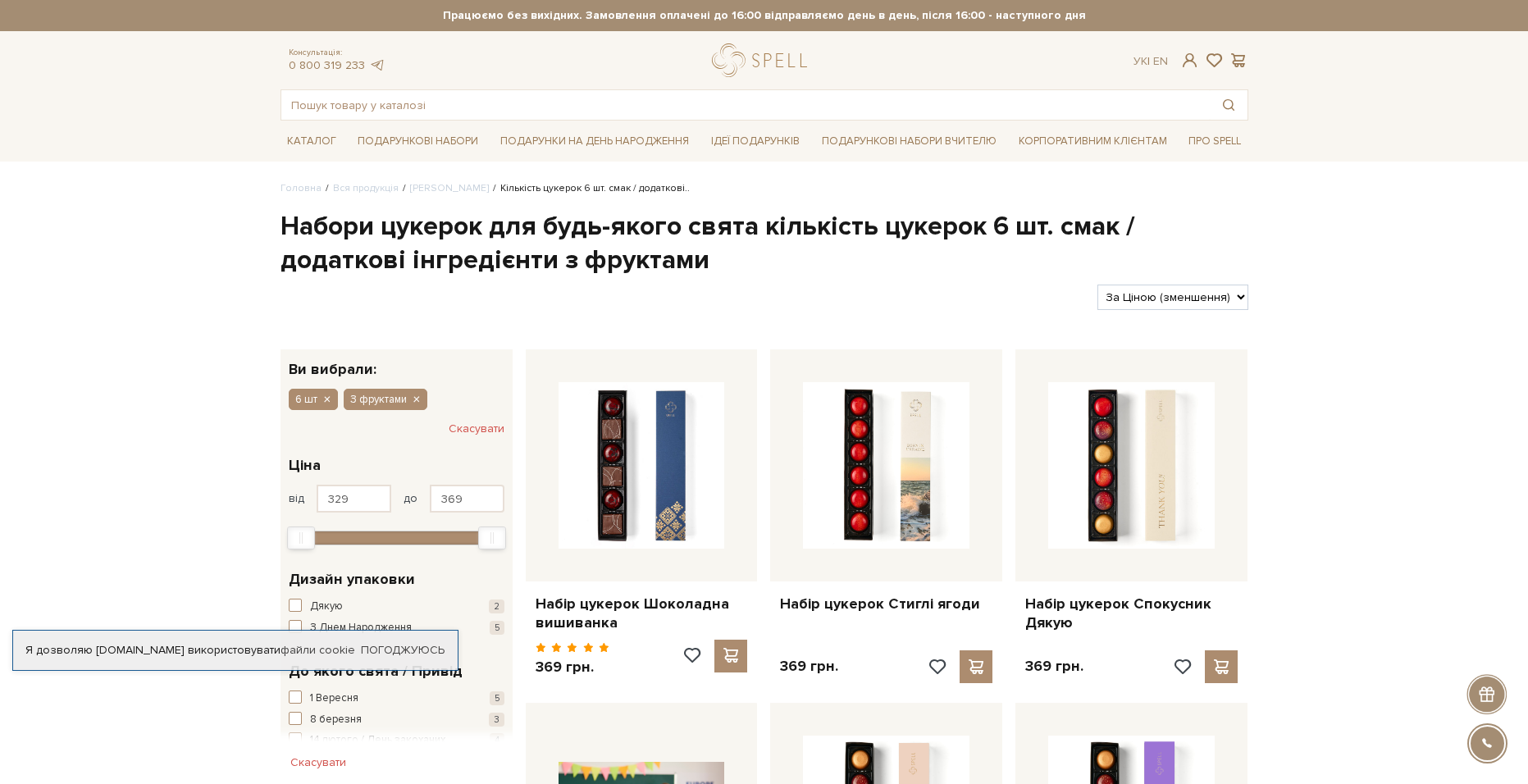
click at [1163, 297] on select "За замовчуванням За Ціною (зростання) За Ціною (зменшення) Новинки За популярні…" at bounding box center [1172, 297] width 150 height 26
select select "https://spellchocolate.com/our-productions/seti-cukerok/?sort=p.viewed&order=DE…"
click at [1097, 285] on select "За замовчуванням За Ціною (зростання) За Ціною (зменшення) Новинки За популярні…" at bounding box center [1172, 297] width 150 height 26
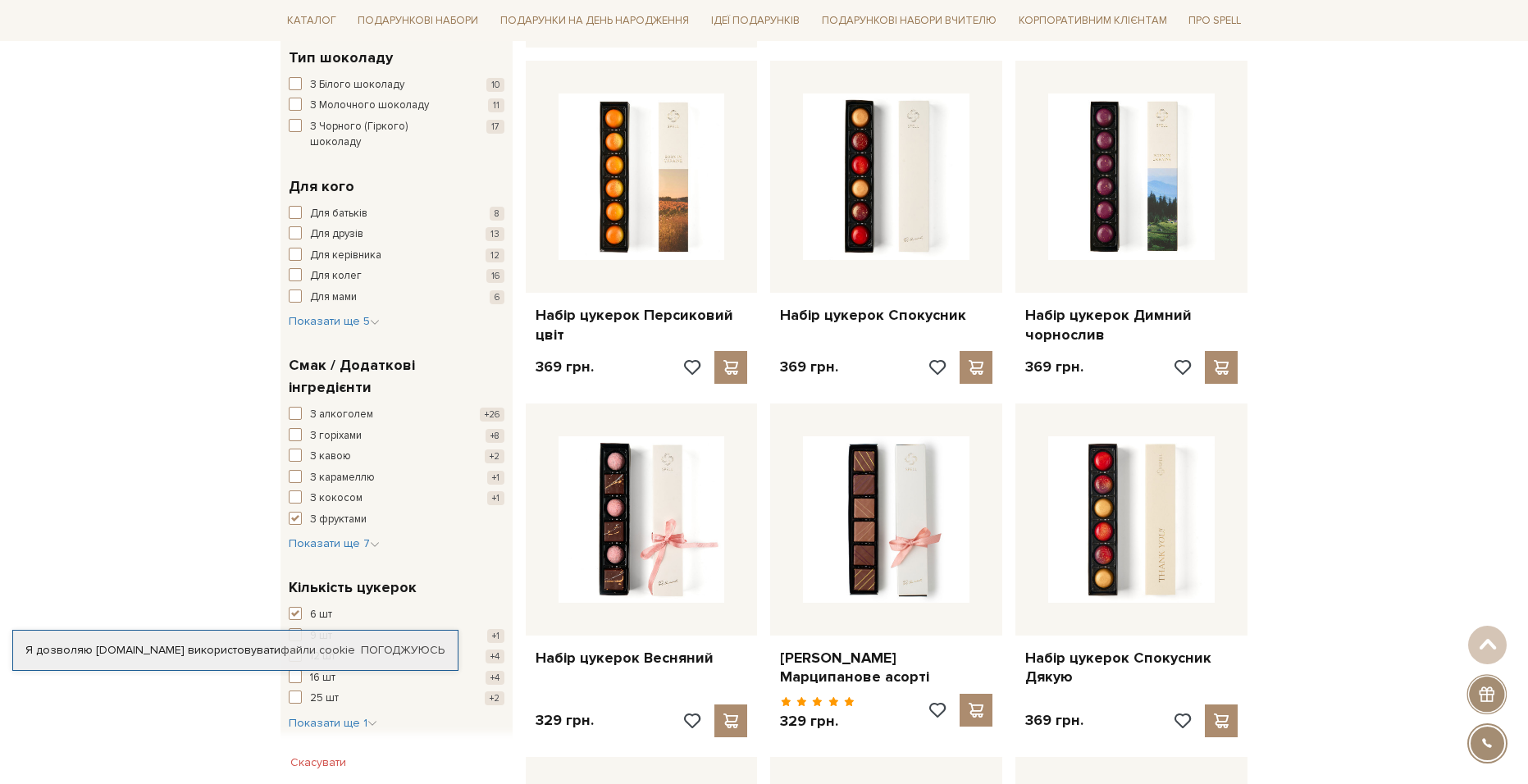
scroll to position [984, 0]
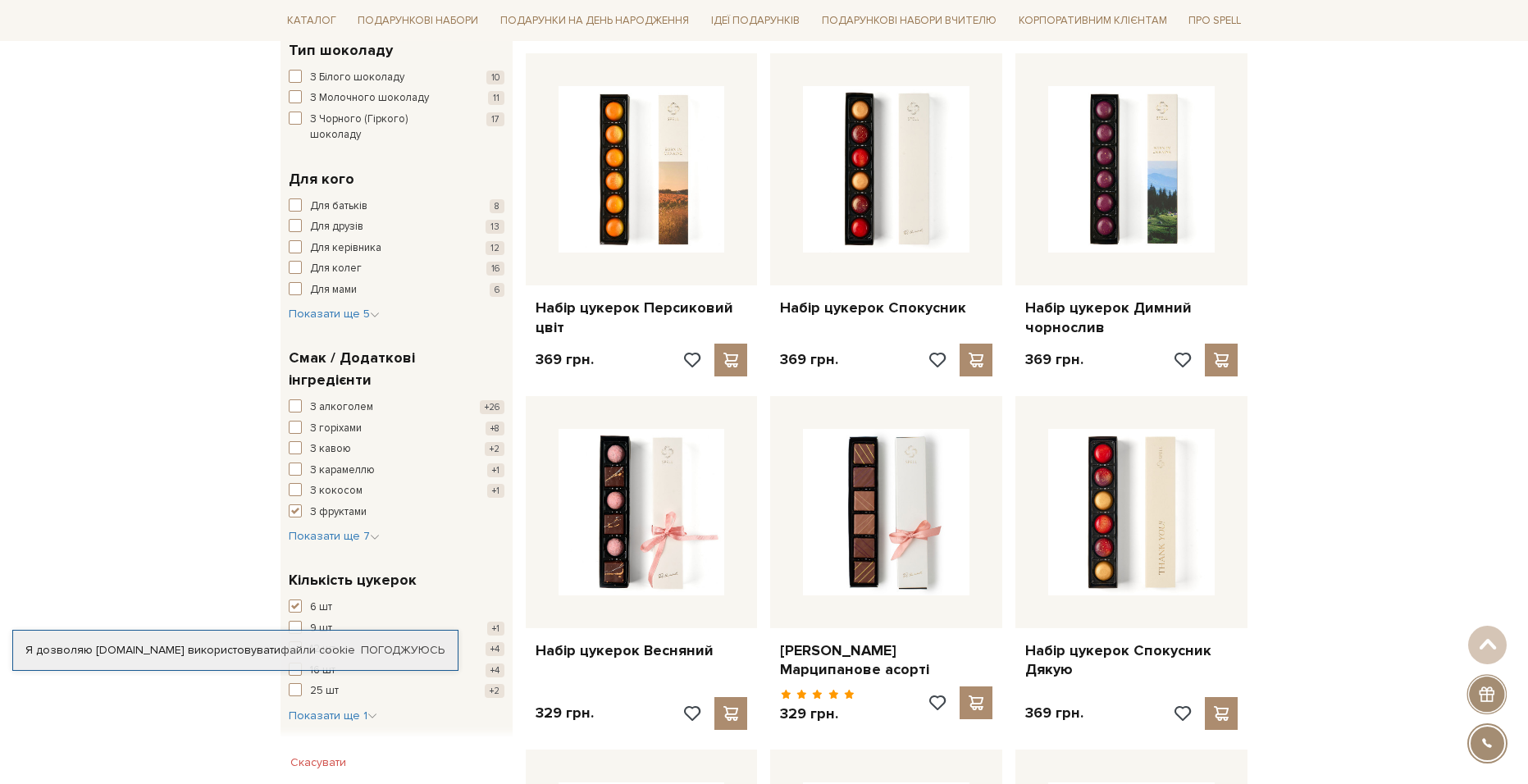
click at [348, 508] on div "З фруктами Смак / Додаткові інгредієнти З алкоголем +26 З горіхами +8 З кавою +…" at bounding box center [396, 445] width 233 height 223
click at [337, 529] on span "Показати ще 7" at bounding box center [334, 536] width 91 height 14
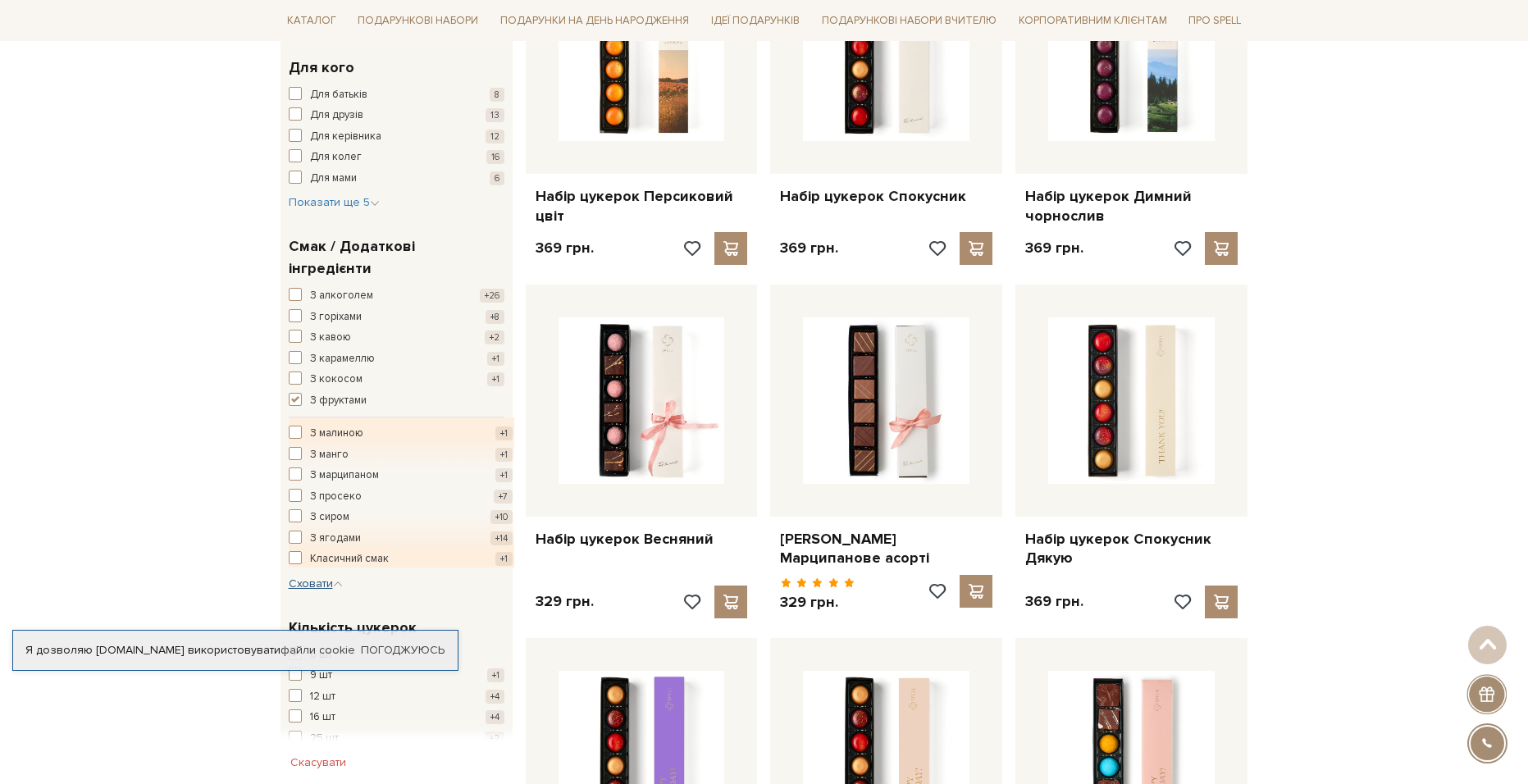
scroll to position [1148, 0]
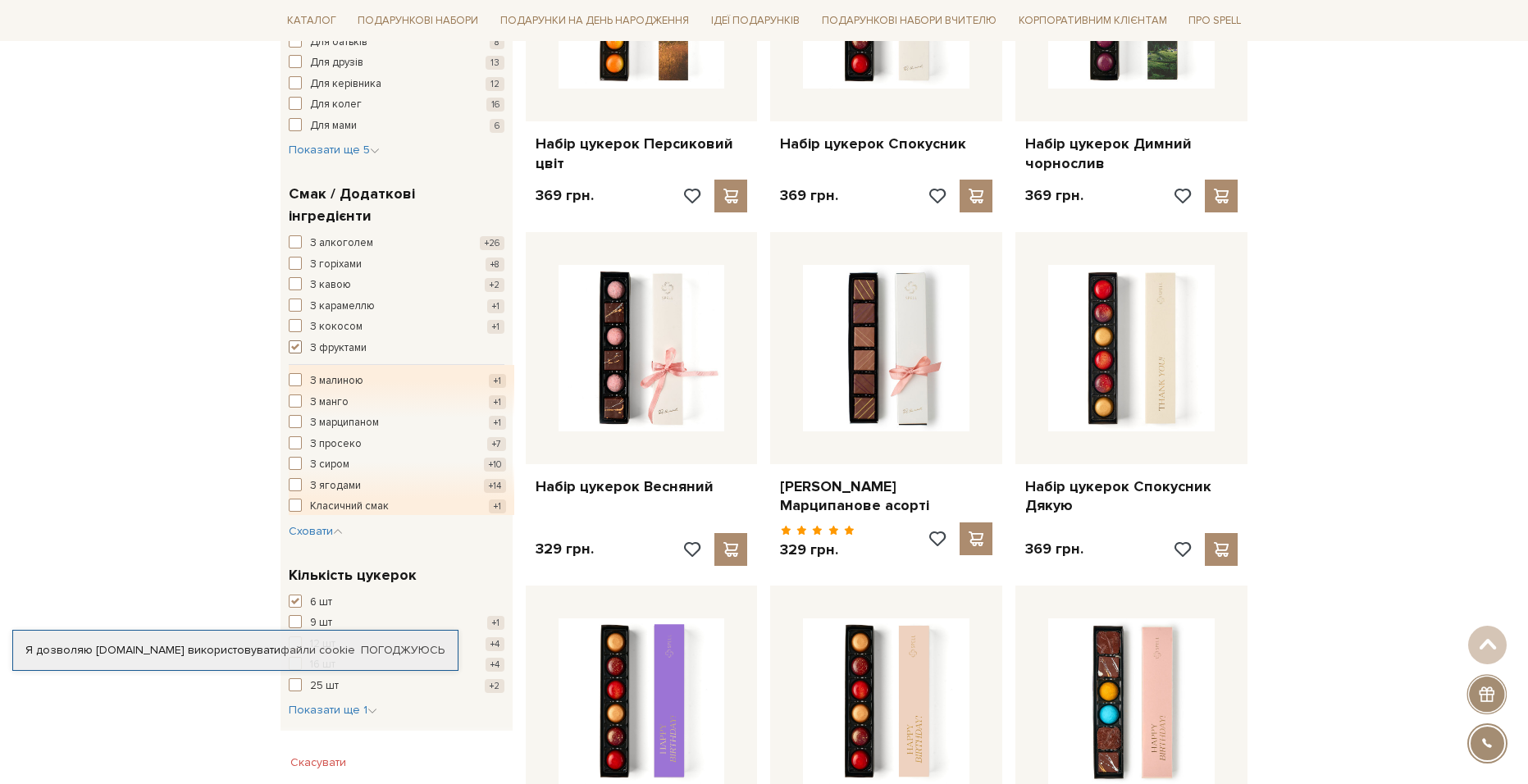
click at [300, 340] on span "button" at bounding box center [294, 346] width 13 height 13
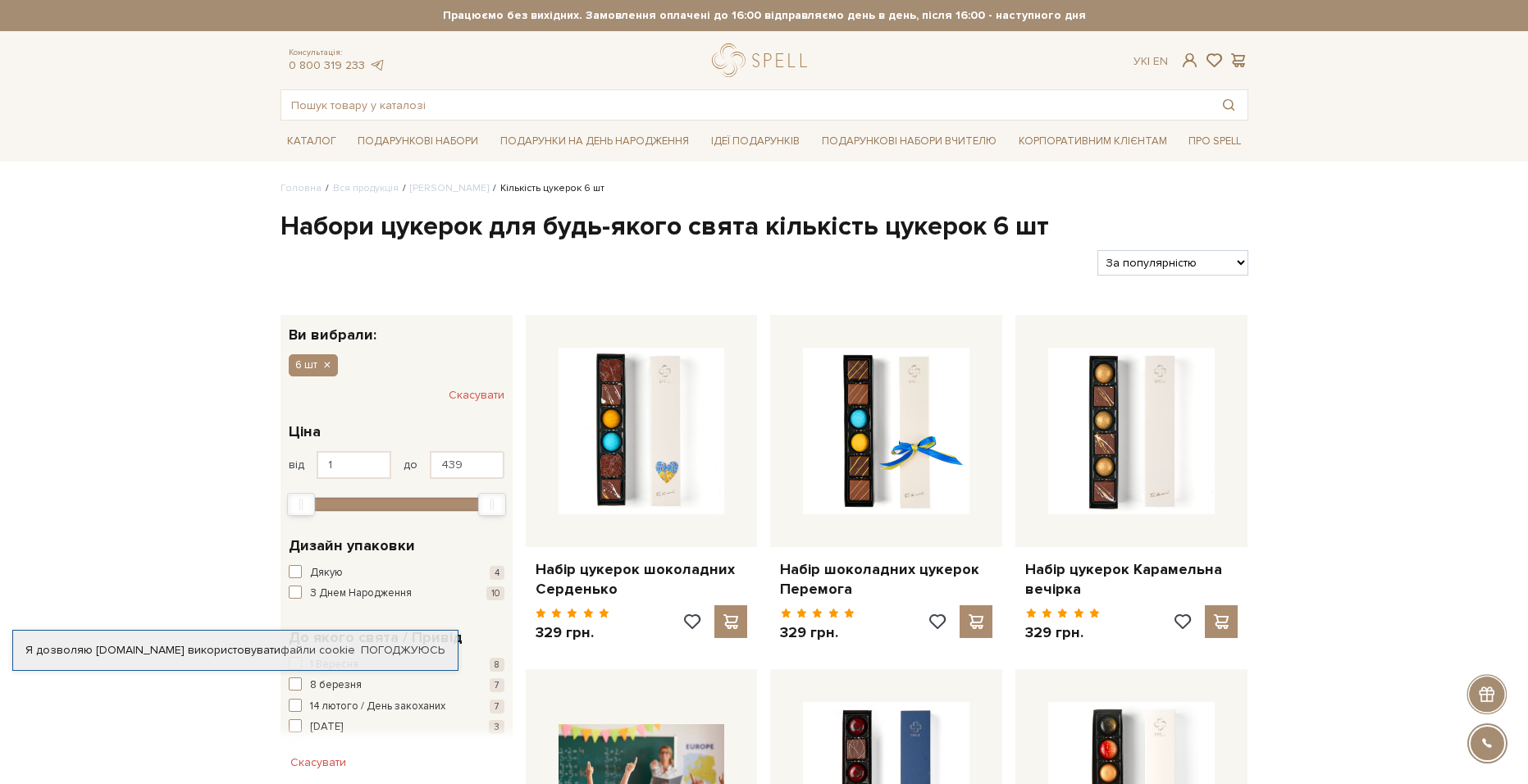
click at [1221, 245] on div "Фільтри За замовчуванням За Ціною (зростання) За Ціною (зменшення) Новинки За п…" at bounding box center [764, 256] width 981 height 38
click at [1207, 274] on select "За замовчуванням За Ціною (зростання) За Ціною (зменшення) Новинки За популярні…" at bounding box center [1172, 263] width 150 height 26
select select "https://spellchocolate.com/our-productions/seti-cukerok/?sort=p.price&order=DES…"
click at [1097, 250] on select "За замовчуванням За Ціною (зростання) За Ціною (зменшення) Новинки За популярні…" at bounding box center [1172, 263] width 150 height 26
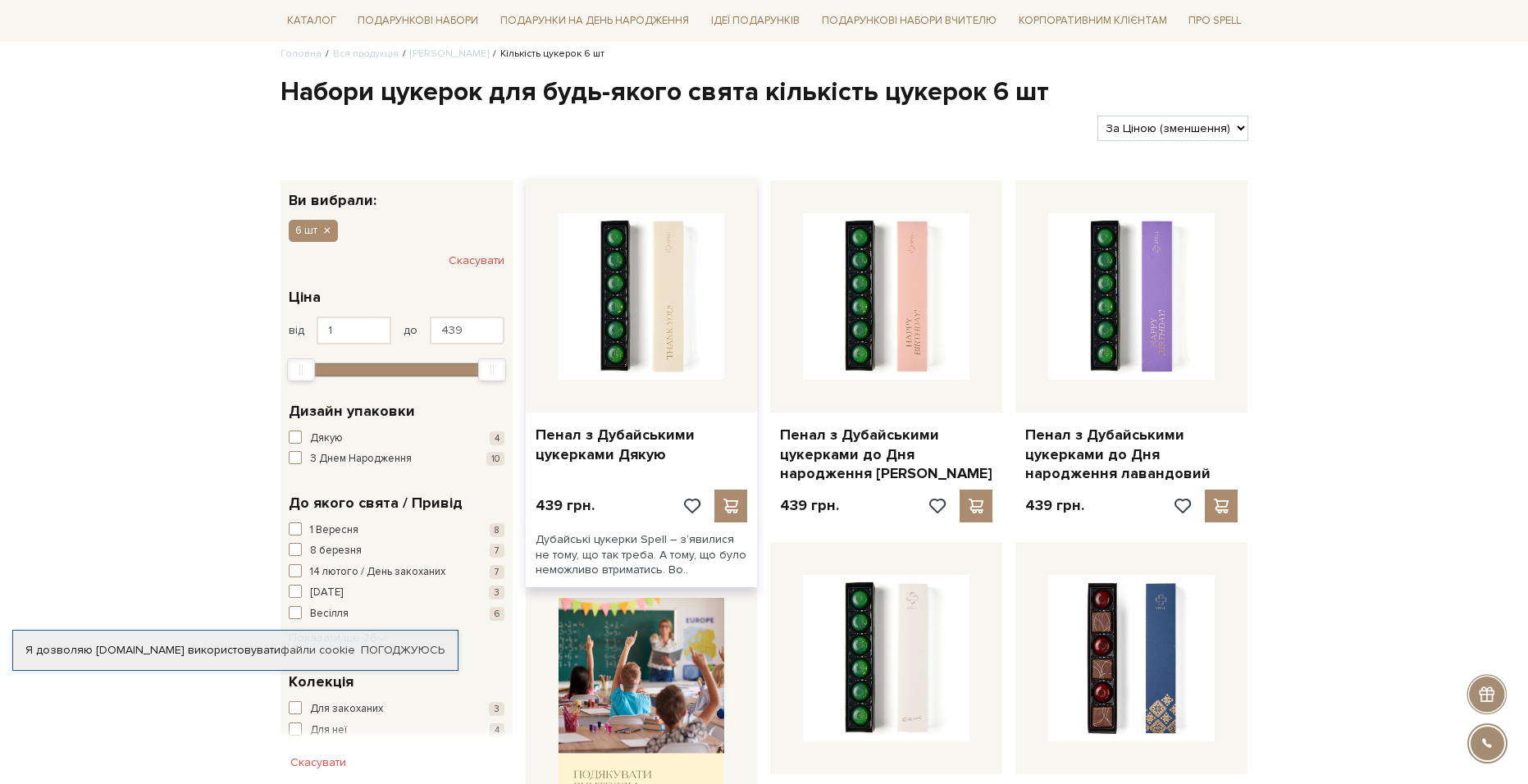
scroll to position [164, 0]
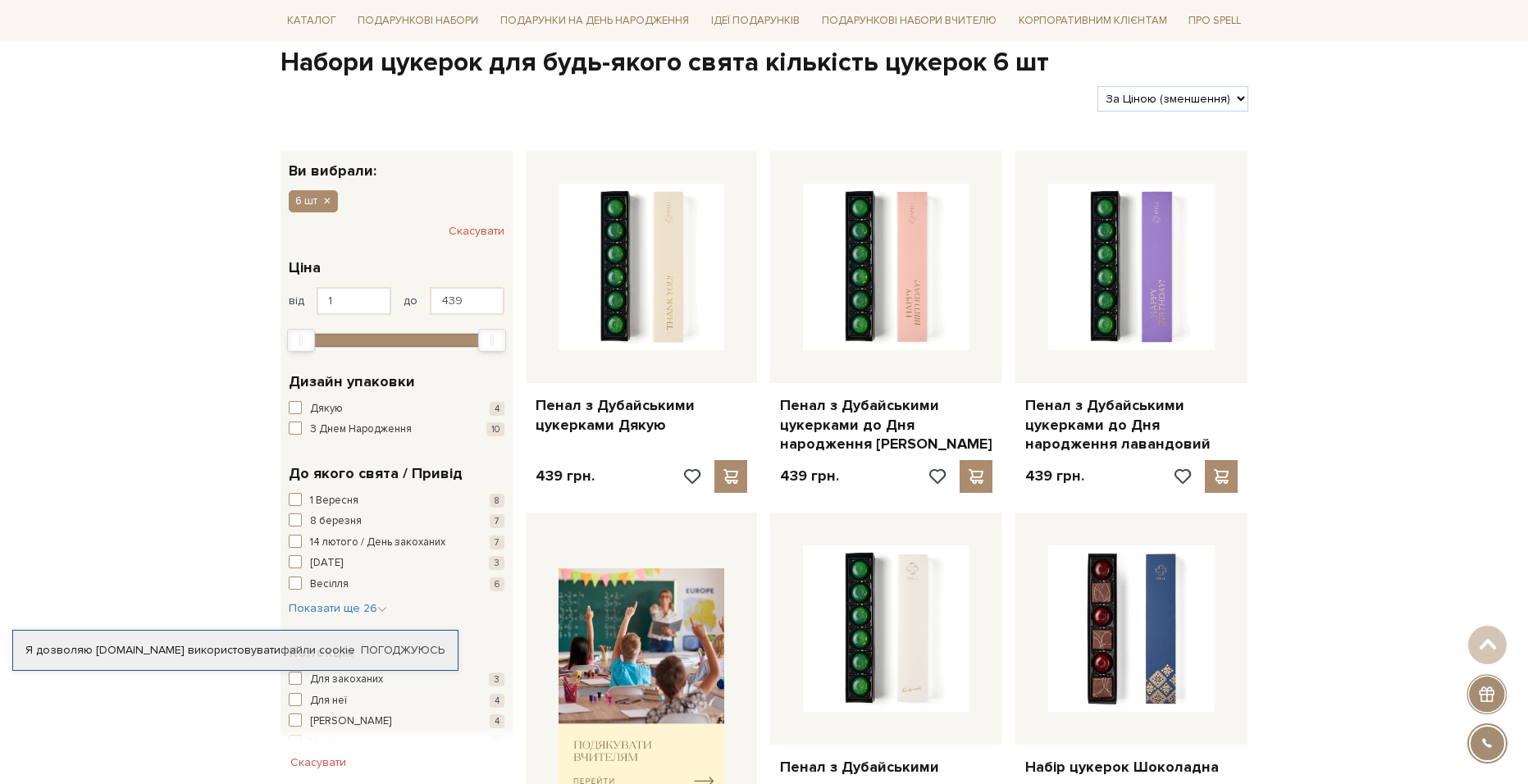
click at [1219, 92] on select "За замовчуванням За Ціною (зростання) За Ціною (зменшення) Новинки За популярні…" at bounding box center [1172, 99] width 150 height 26
select select "https://spellchocolate.com/our-productions/seti-cukerok/?sort=p.price&order=ASC…"
click at [1097, 86] on select "За замовчуванням За Ціною (зростання) За Ціною (зменшення) Новинки За популярні…" at bounding box center [1172, 99] width 150 height 26
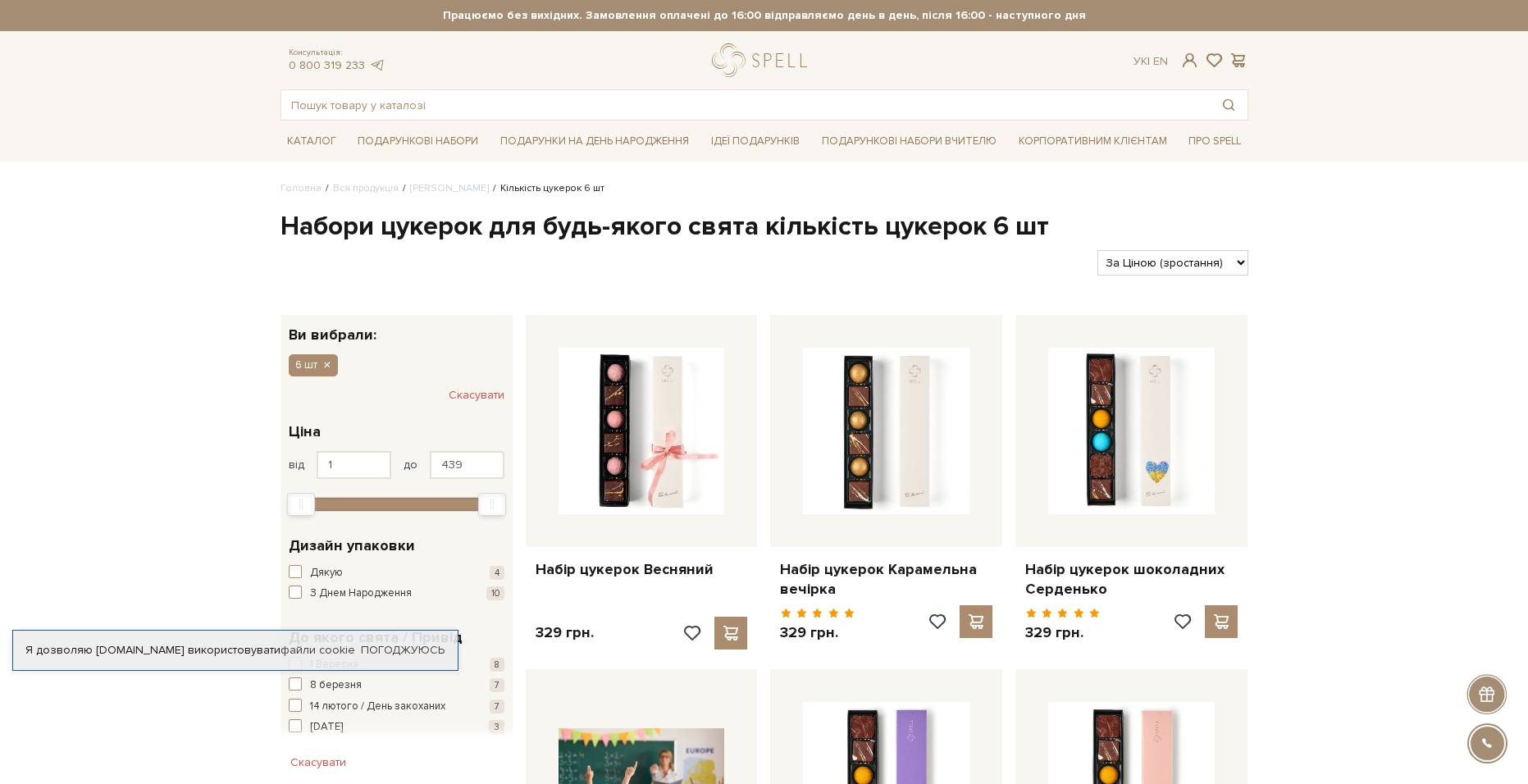
click at [1192, 274] on select "За замовчуванням За Ціною (зростання) За Ціною (зменшення) Новинки За популярні…" at bounding box center [1172, 263] width 150 height 26
select select "[URL][DOMAIN_NAME]"
click at [1097, 250] on select "За замовчуванням За Ціною (зростання) За Ціною (зменшення) Новинки За популярні…" at bounding box center [1172, 263] width 150 height 26
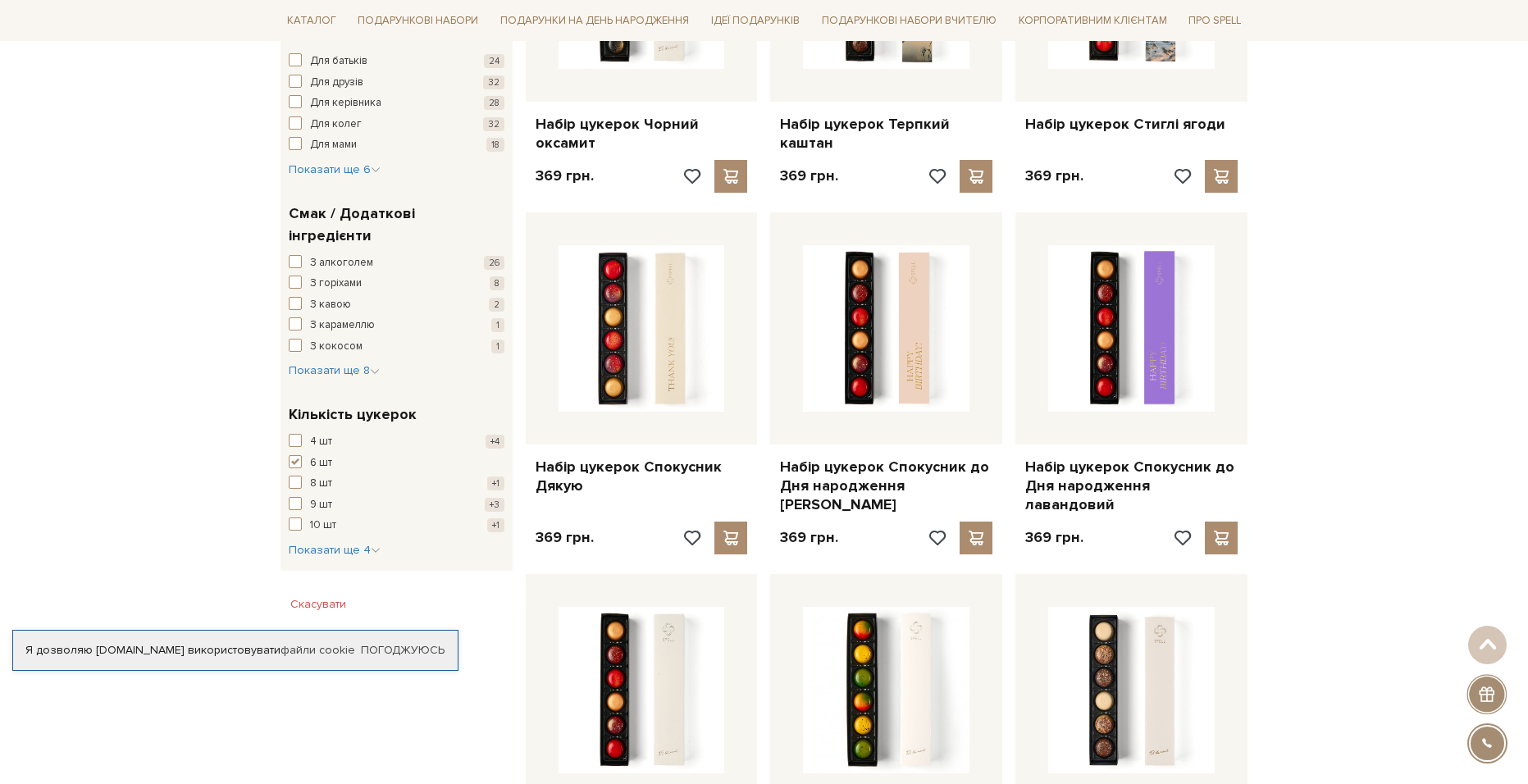
scroll to position [1312, 0]
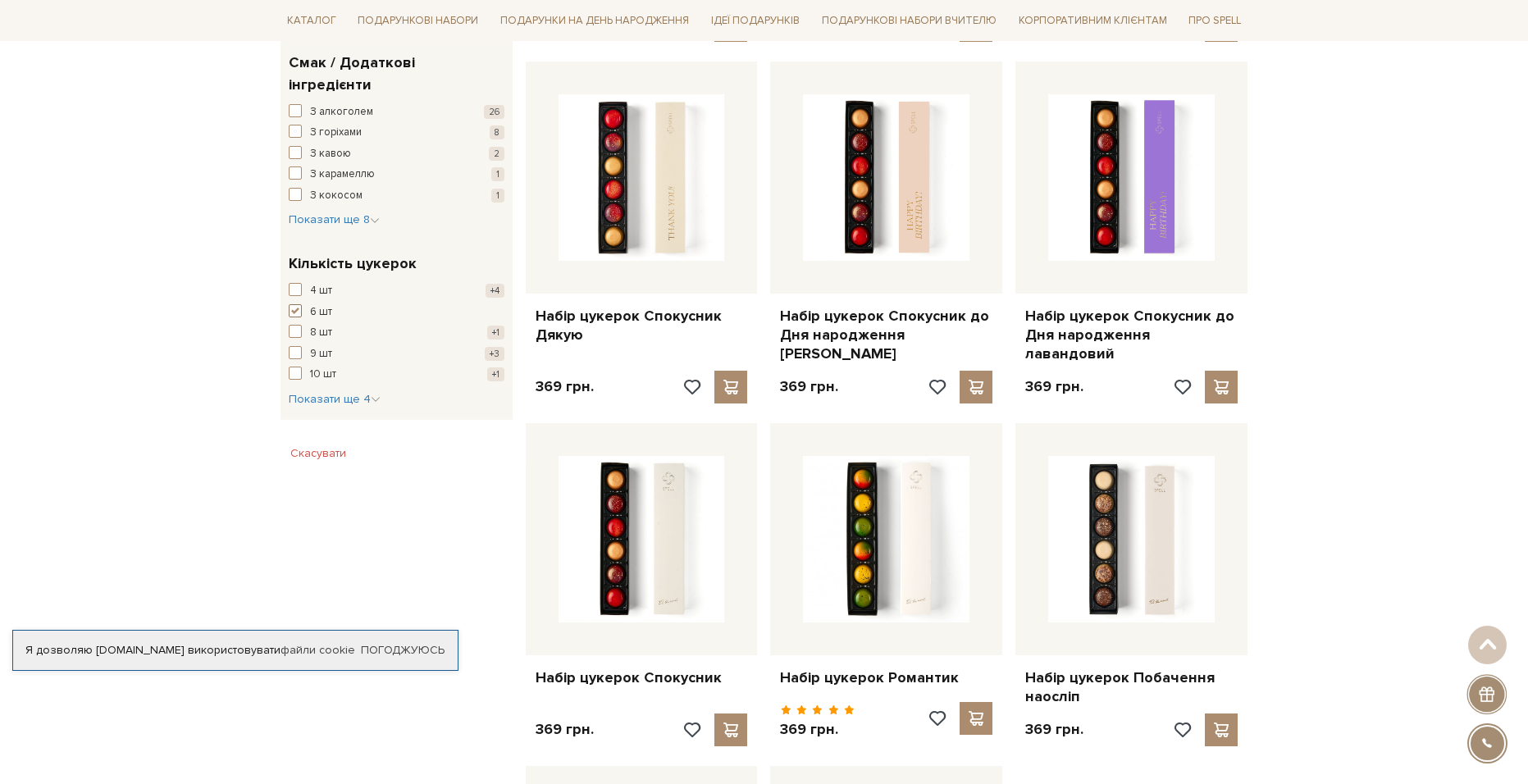
click at [296, 304] on span "button" at bounding box center [294, 310] width 13 height 13
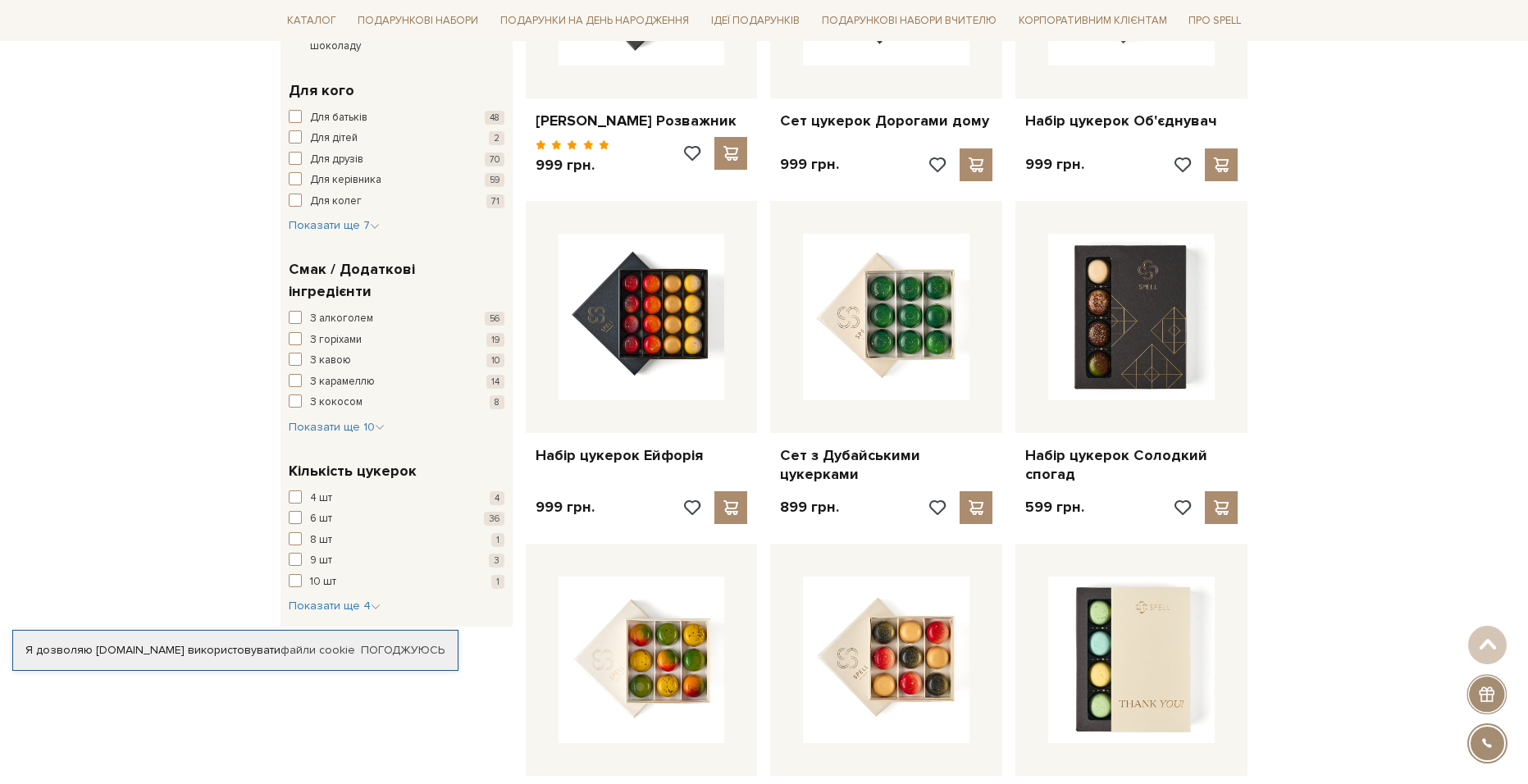
scroll to position [1148, 0]
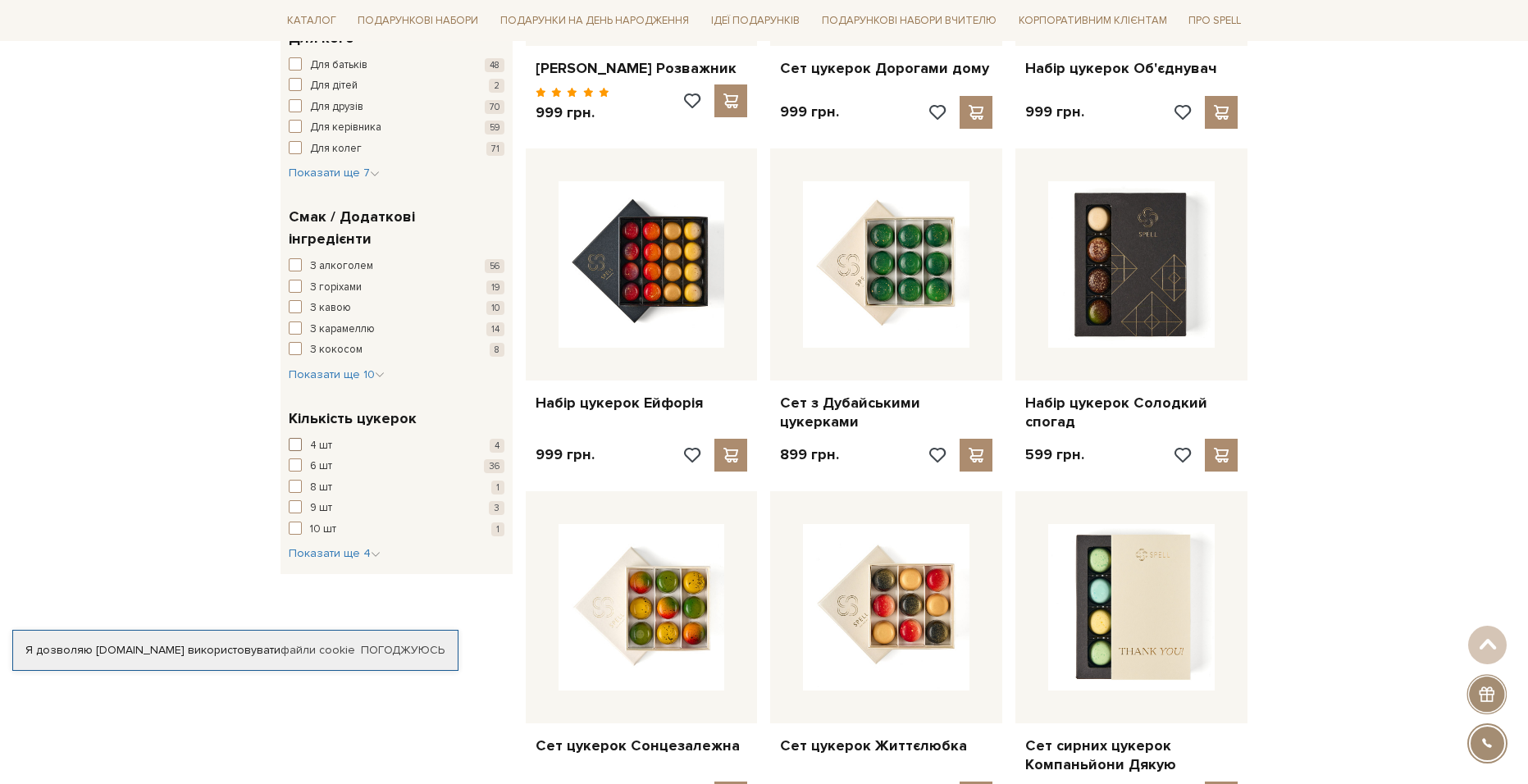
click at [300, 438] on span "button" at bounding box center [294, 444] width 13 height 13
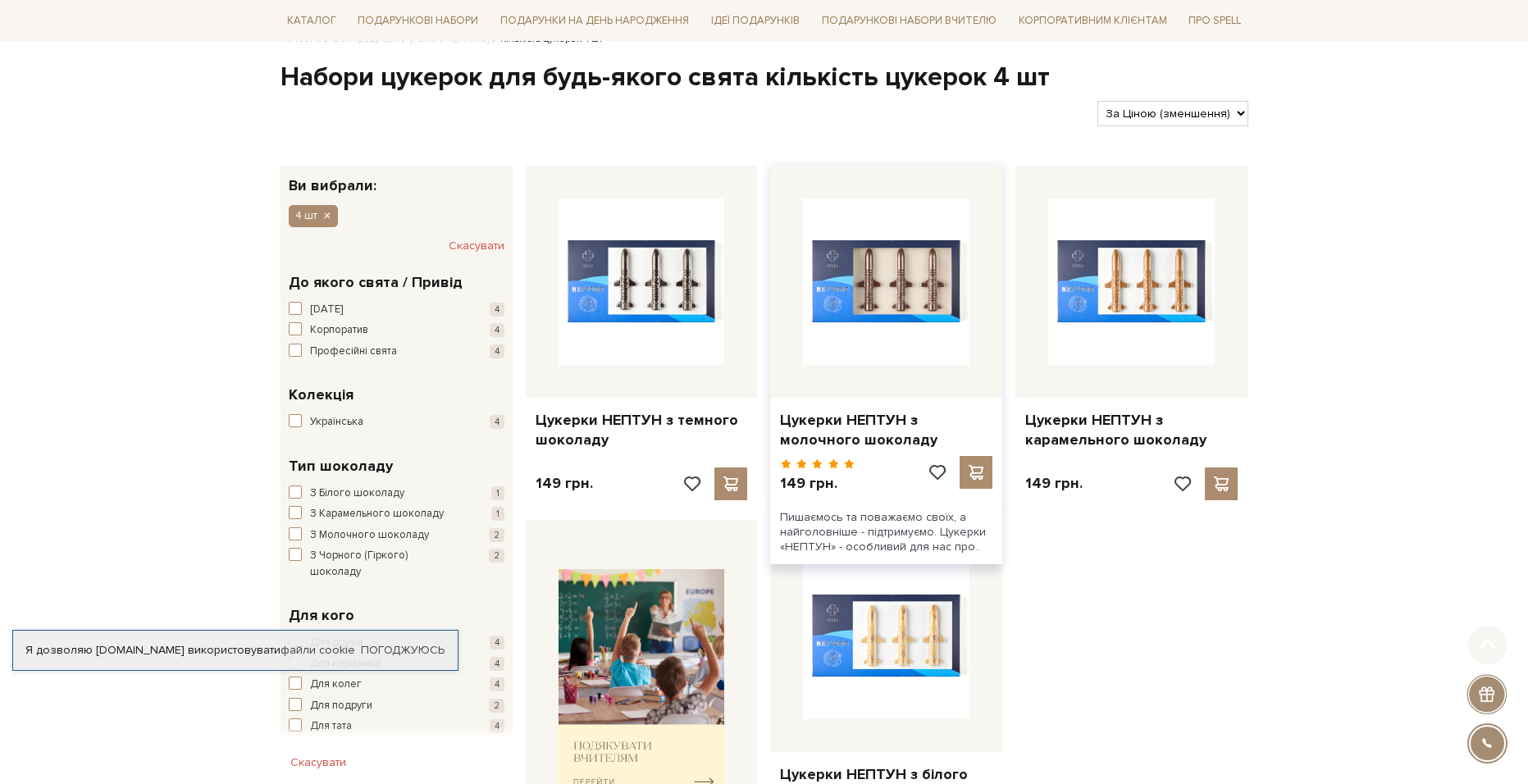
scroll to position [410, 0]
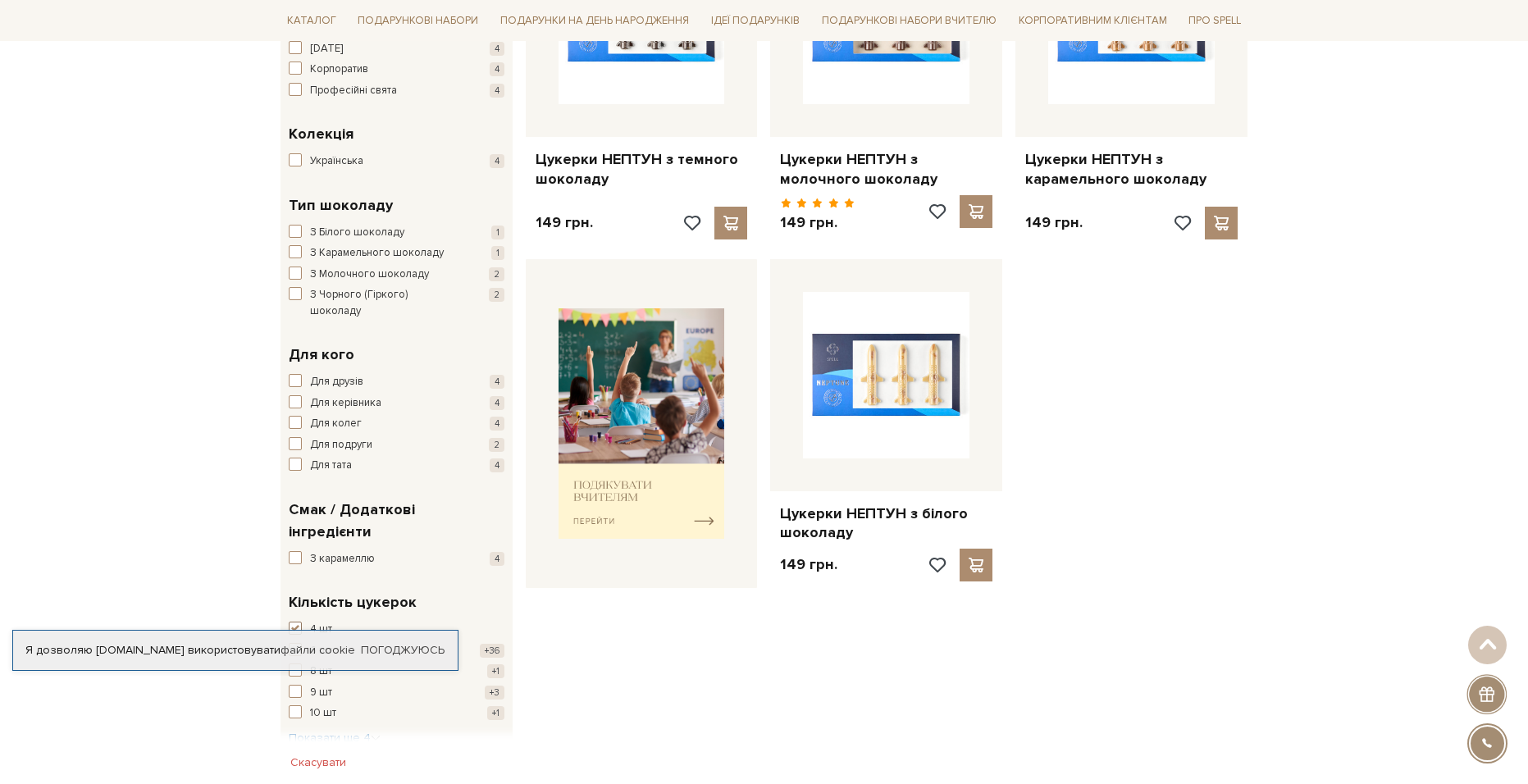
click at [295, 622] on span "button" at bounding box center [294, 628] width 13 height 13
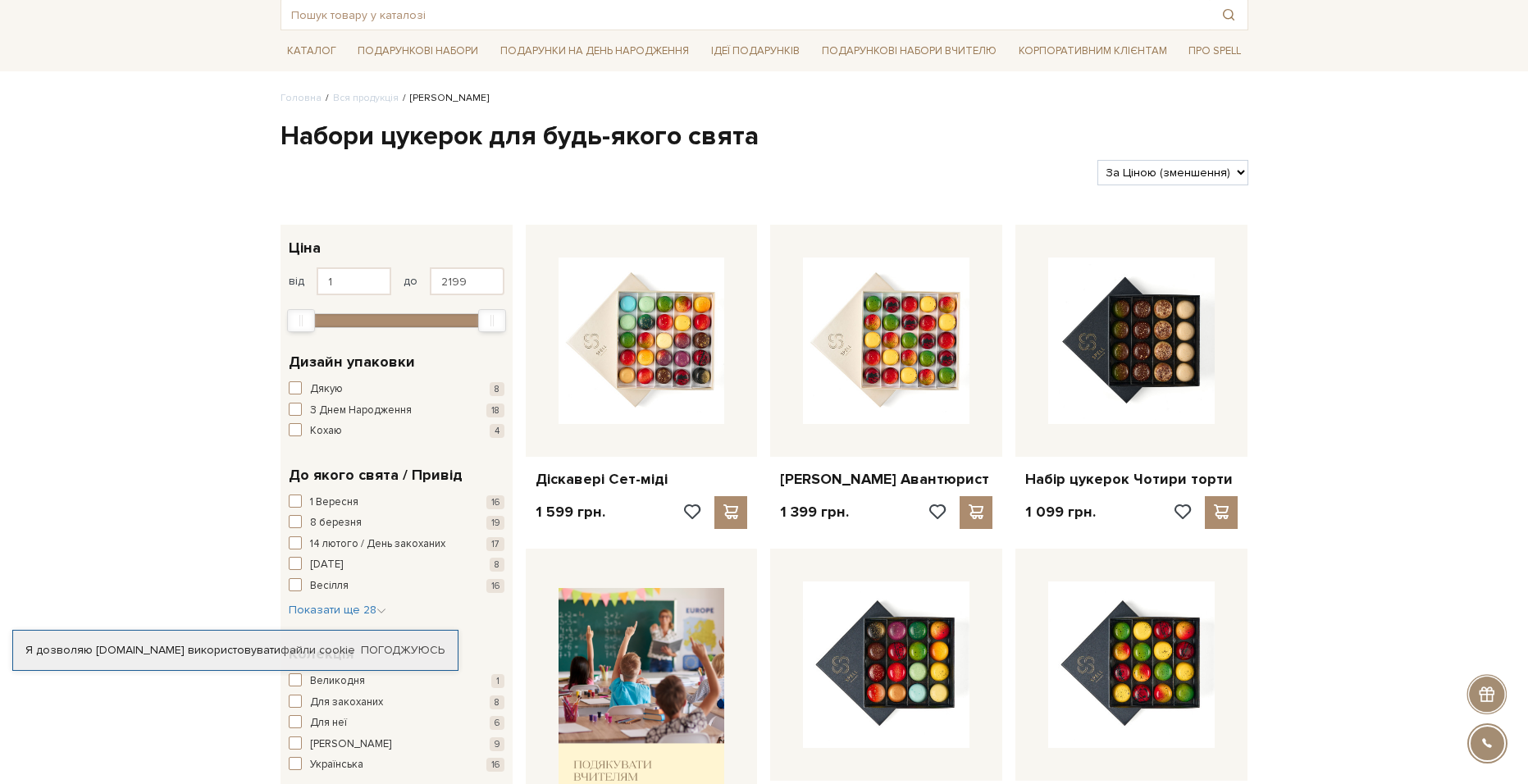
scroll to position [246, 0]
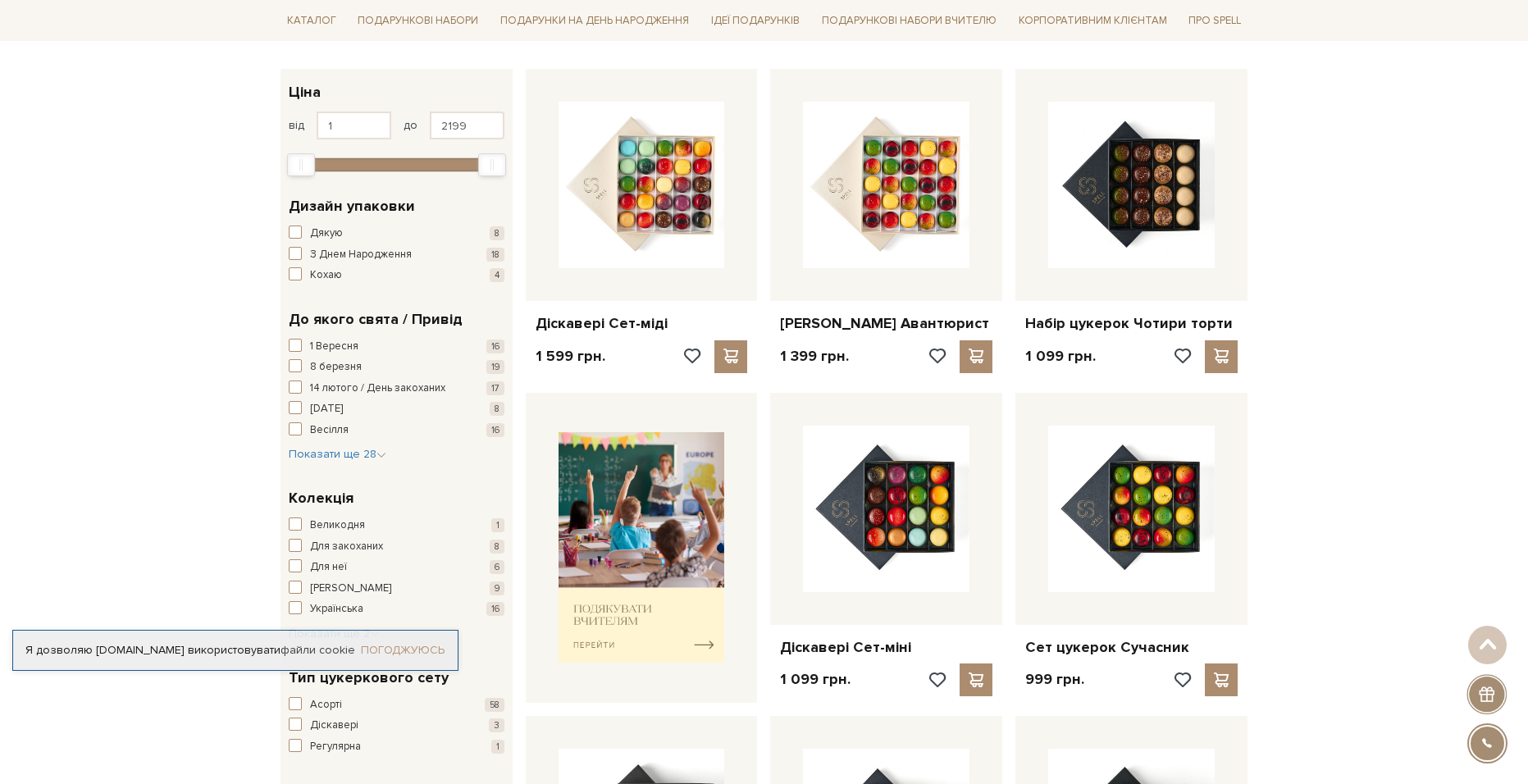
click at [405, 650] on link "Погоджуюсь" at bounding box center [402, 650] width 83 height 15
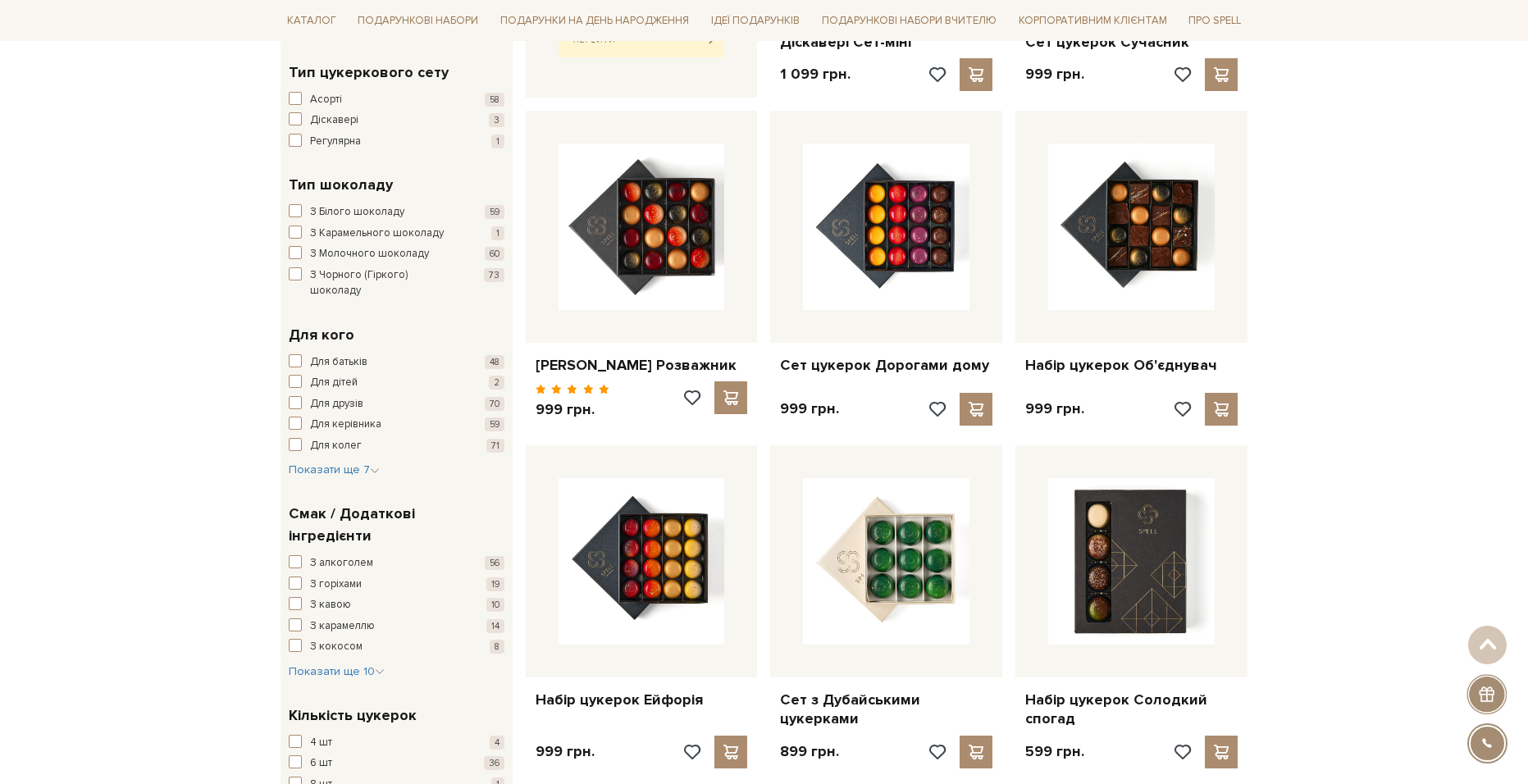
scroll to position [1148, 0]
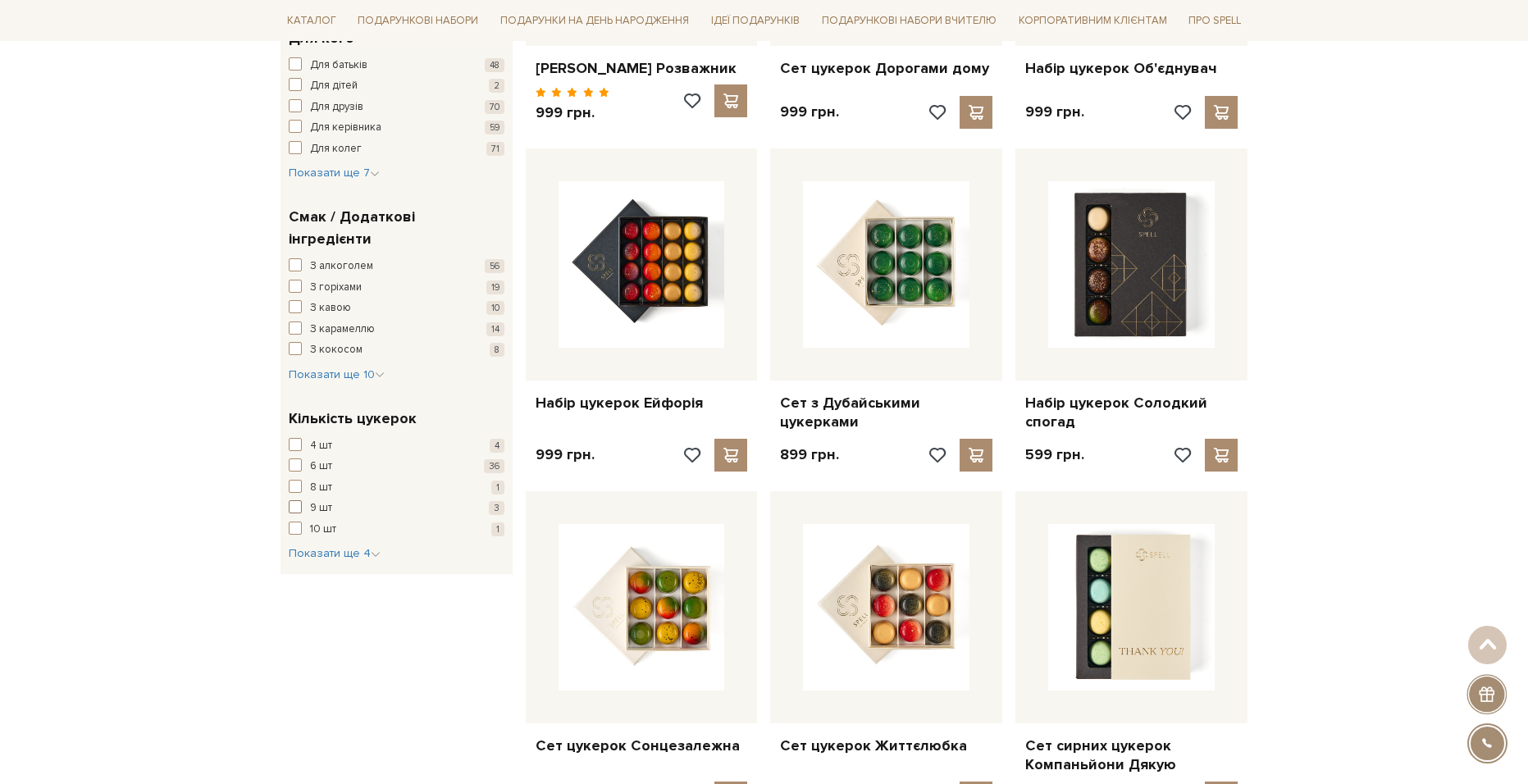
click at [302, 500] on button "9 шт 3" at bounding box center [396, 508] width 216 height 17
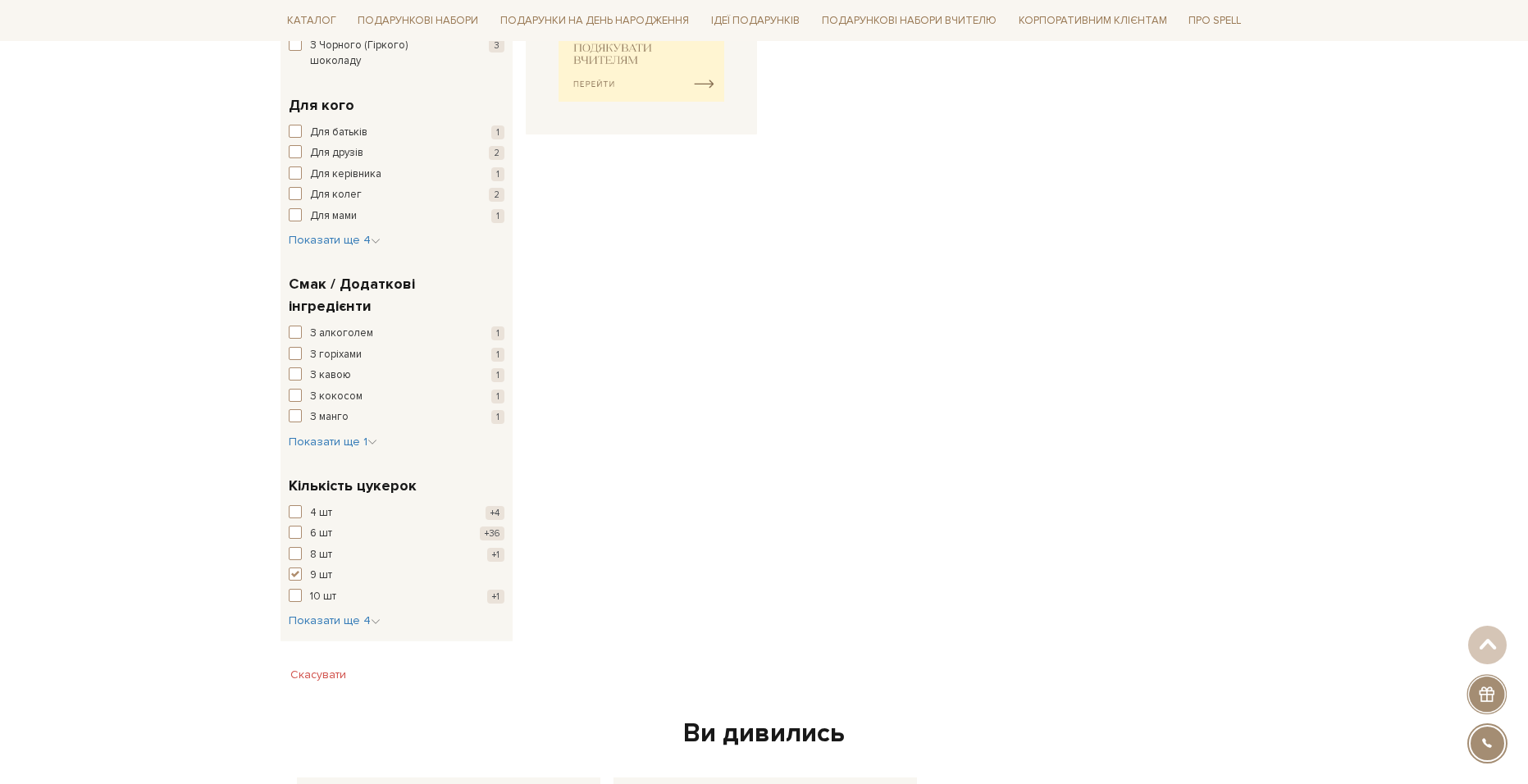
scroll to position [820, 0]
click at [296, 567] on span "button" at bounding box center [294, 573] width 13 height 13
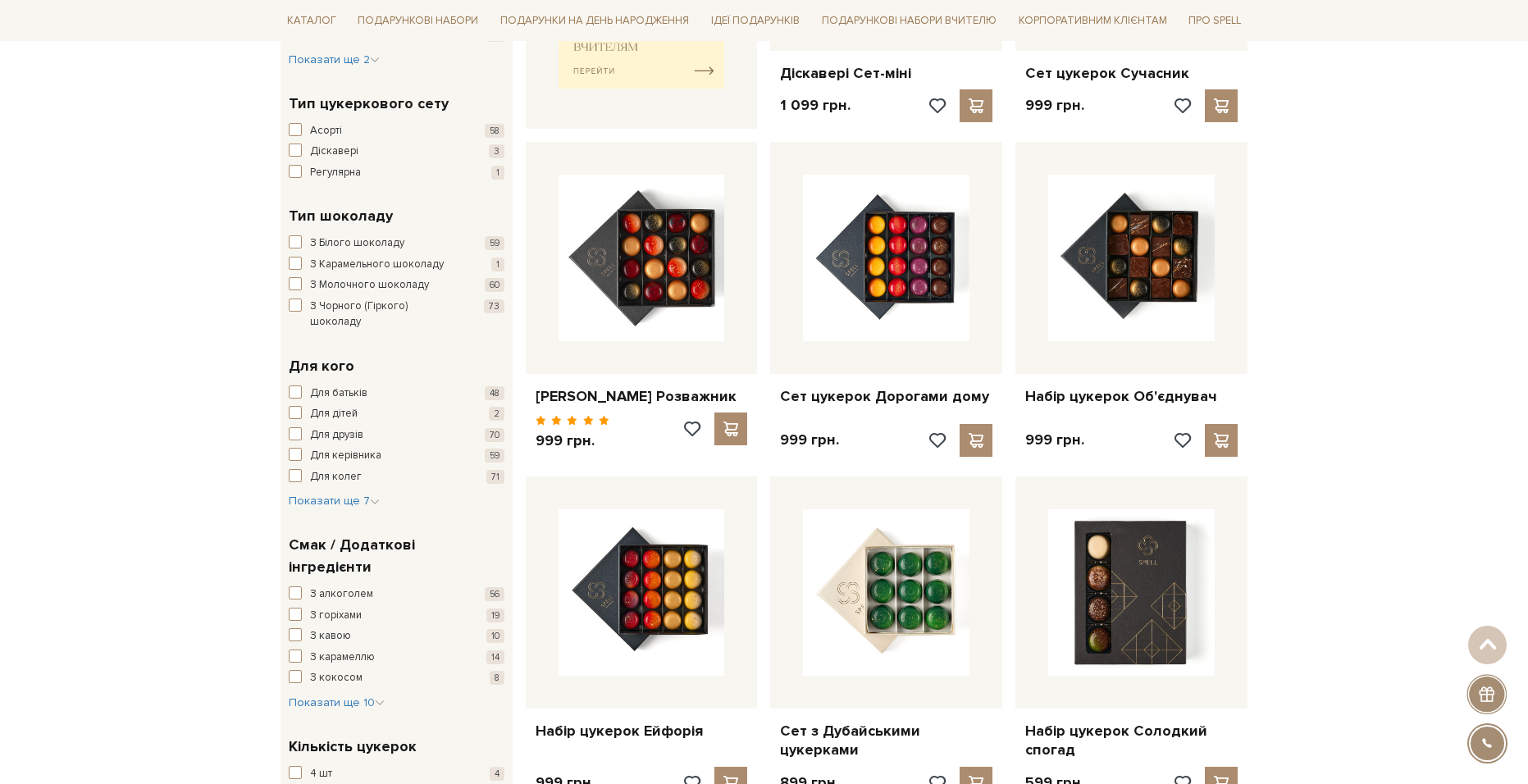
scroll to position [1230, 0]
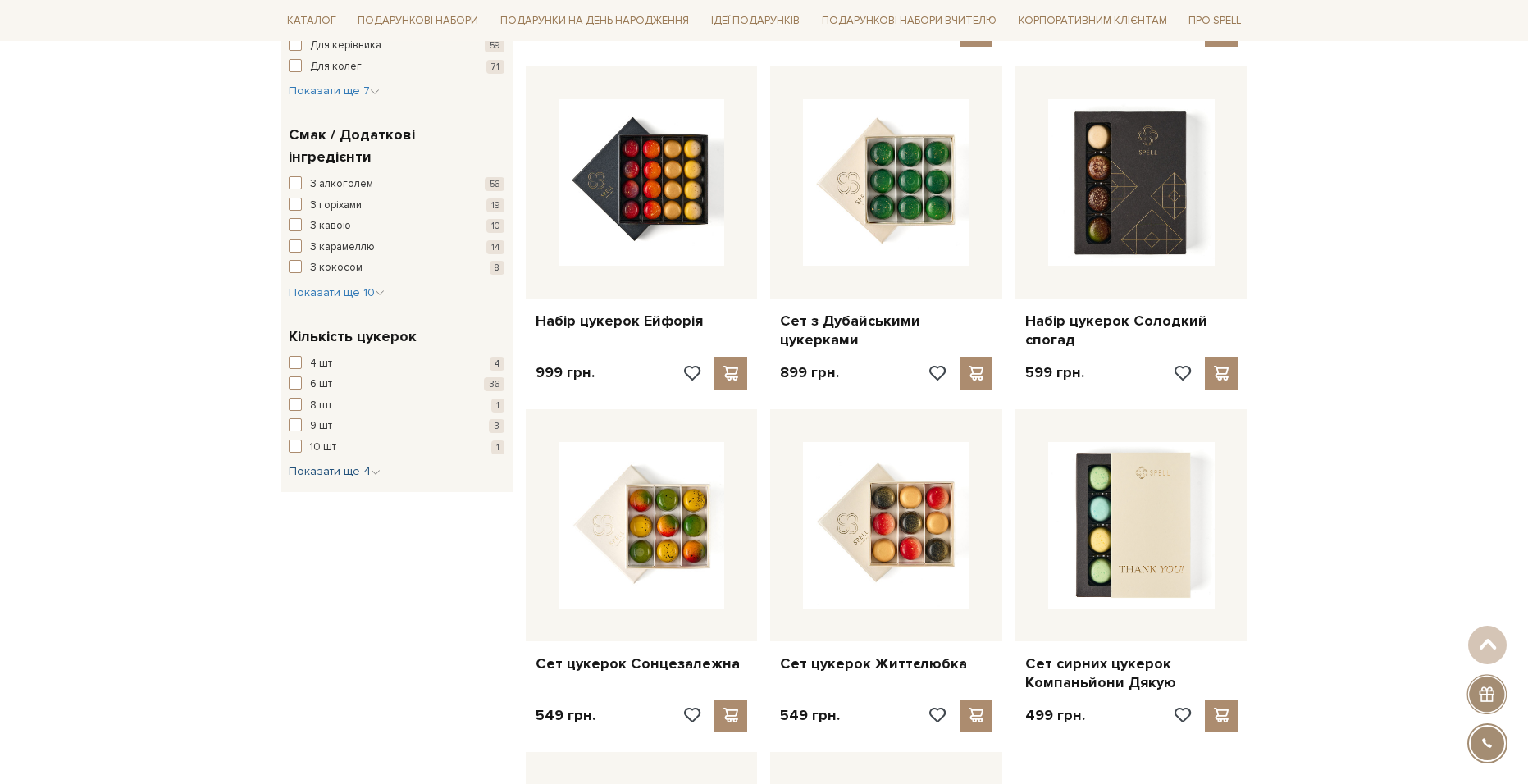
click at [342, 463] on button "Показати ще 4 Сховати" at bounding box center [335, 471] width 92 height 17
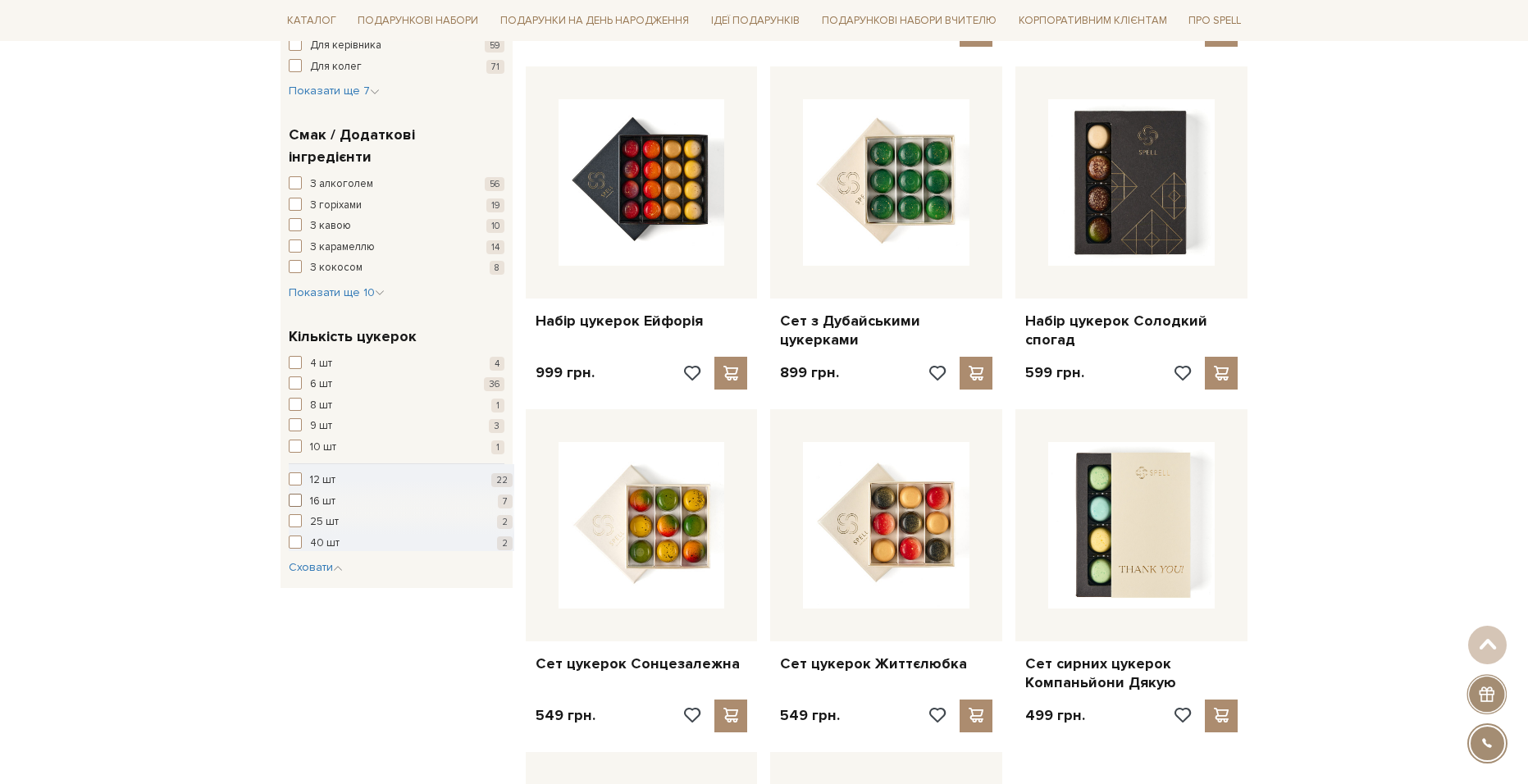
click at [327, 494] on span "16 шт" at bounding box center [323, 501] width 26 height 17
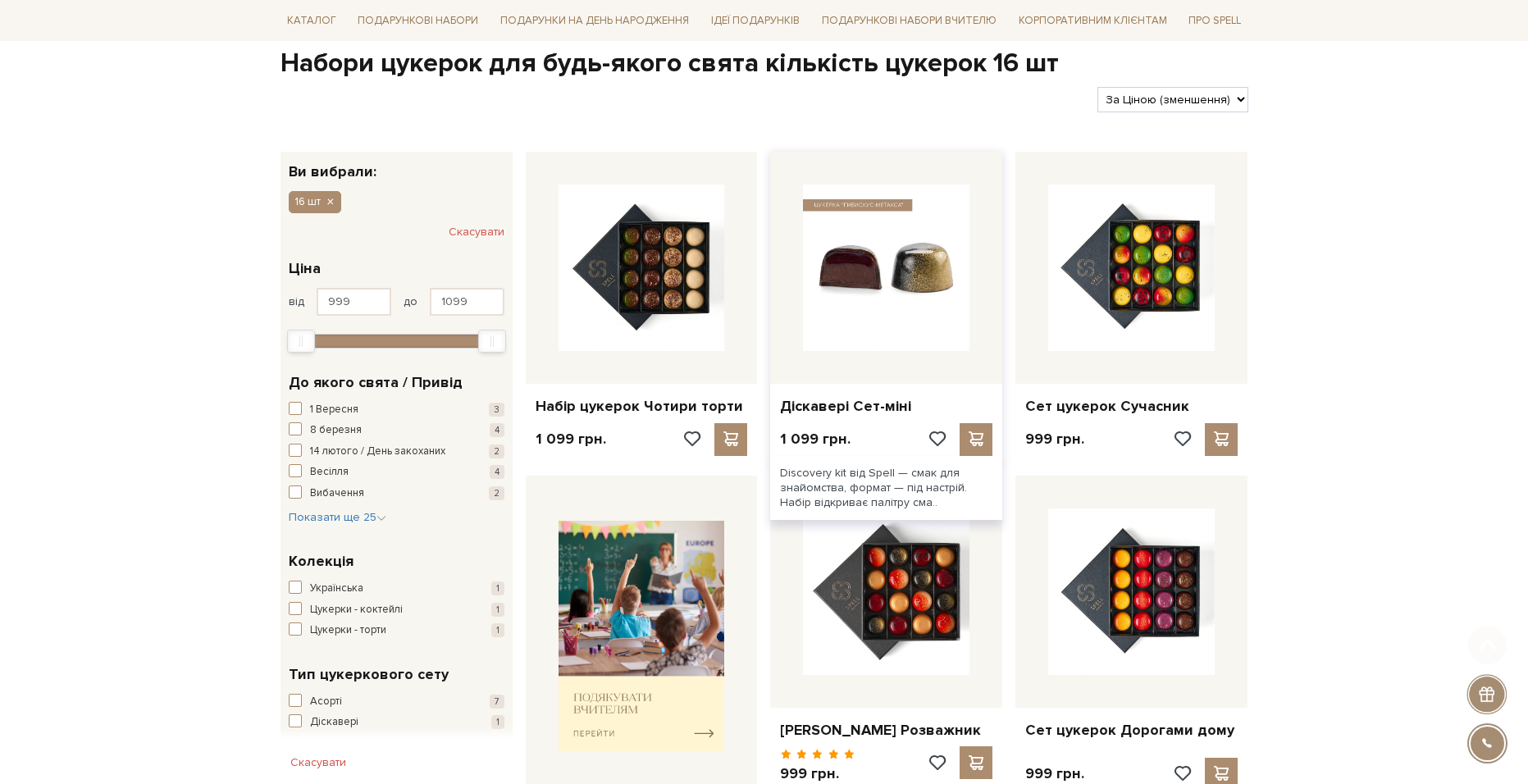
scroll to position [164, 0]
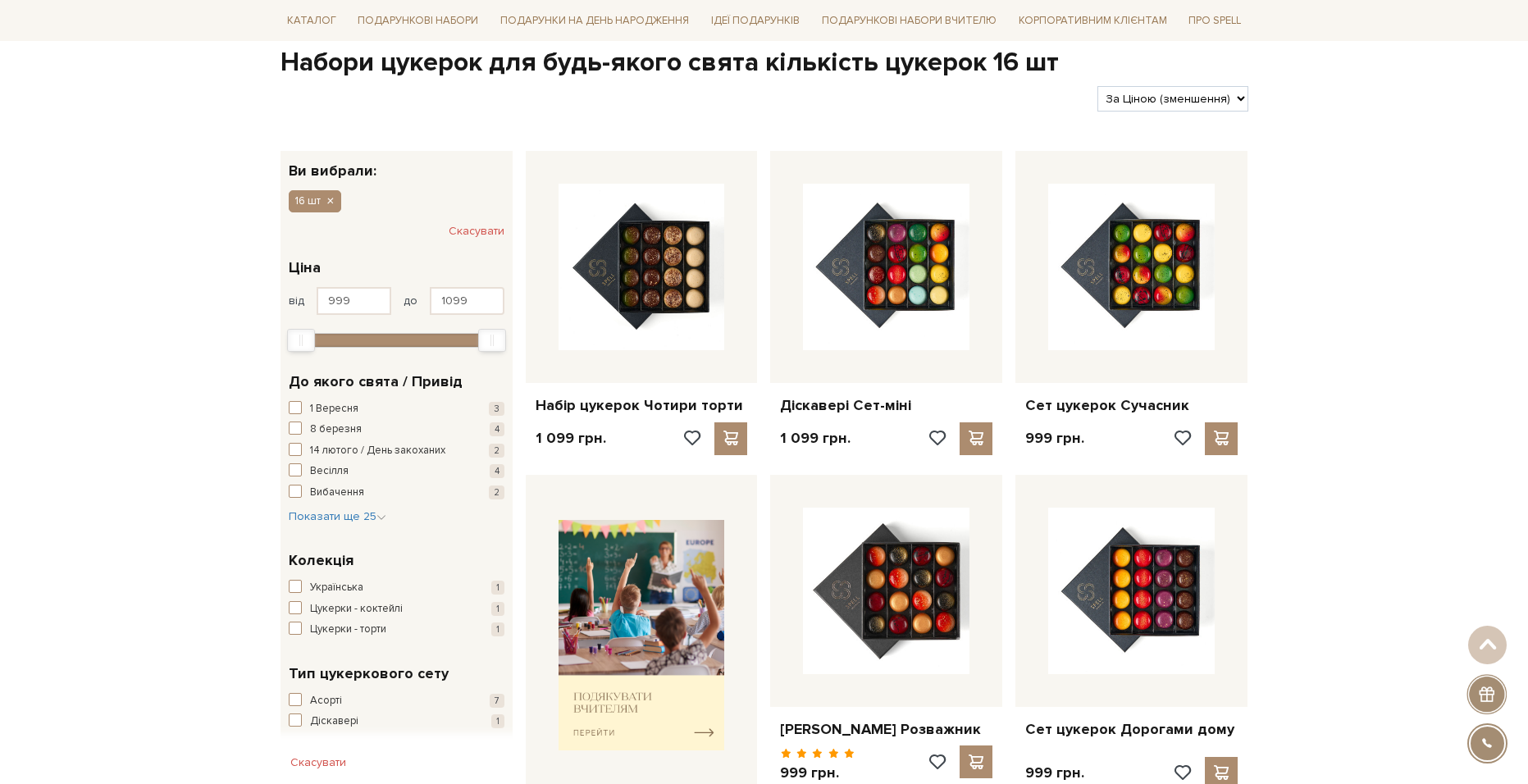
click at [1182, 92] on select "За замовчуванням За Ціною (зростання) За Ціною (зменшення) Новинки За популярні…" at bounding box center [1172, 99] width 150 height 26
select select "[URL][DOMAIN_NAME]"
click at [1097, 86] on select "За замовчуванням За Ціною (зростання) За Ціною (зменшення) Новинки За популярні…" at bounding box center [1172, 99] width 150 height 26
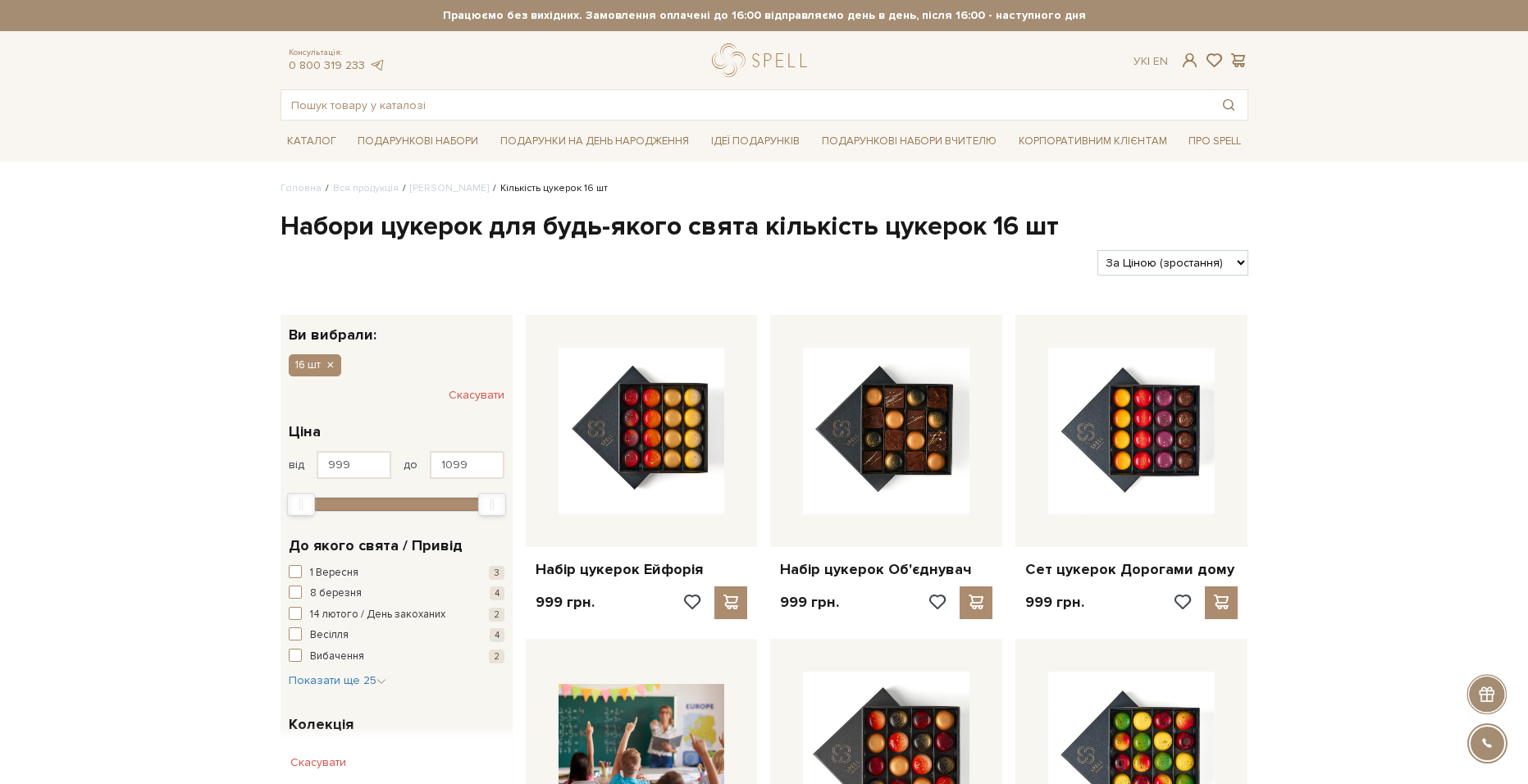
click at [1186, 264] on select "За замовчуванням За Ціною (зростання) За Ціною (зменшення) Новинки За популярні…" at bounding box center [1172, 263] width 150 height 26
select select "[URL][DOMAIN_NAME]"
click at [1097, 250] on select "За замовчуванням За Ціною (зростання) За Ціною (зменшення) Новинки За популярні…" at bounding box center [1172, 263] width 150 height 26
